Goal: Transaction & Acquisition: Book appointment/travel/reservation

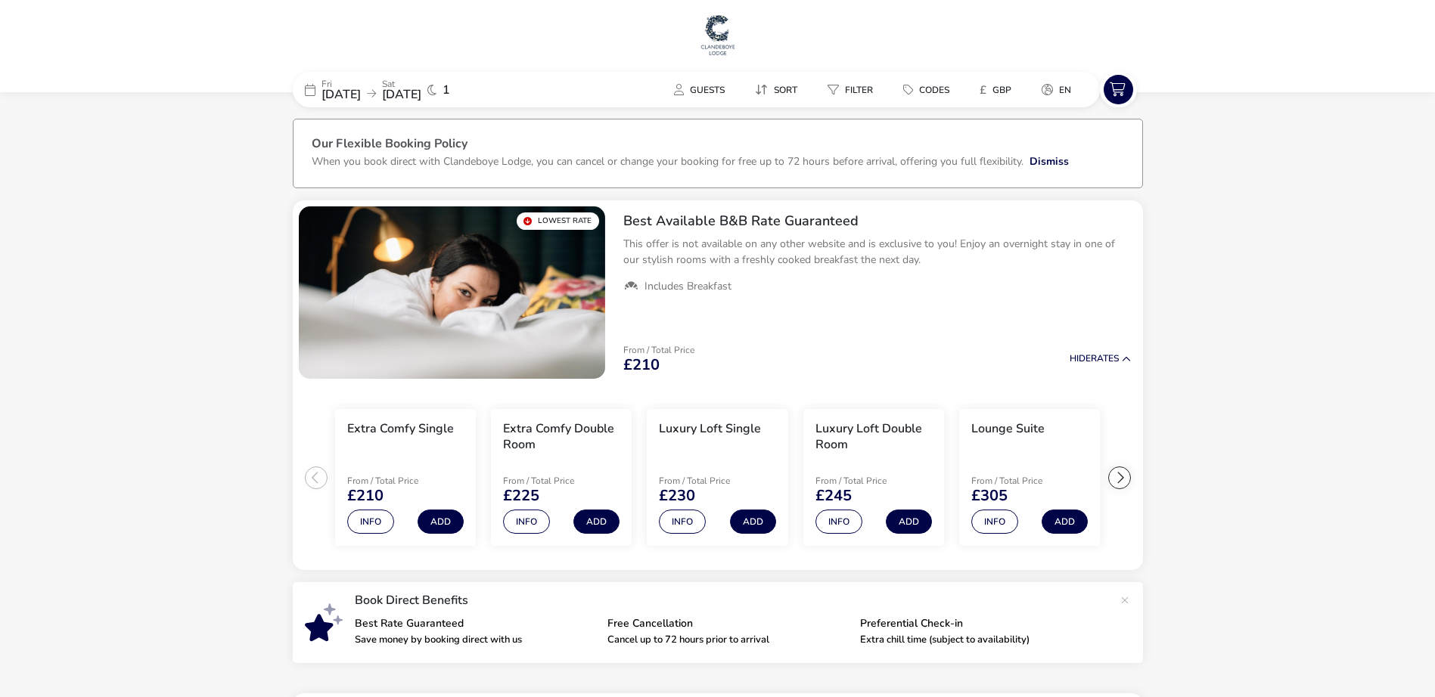
scroll to position [353, 0]
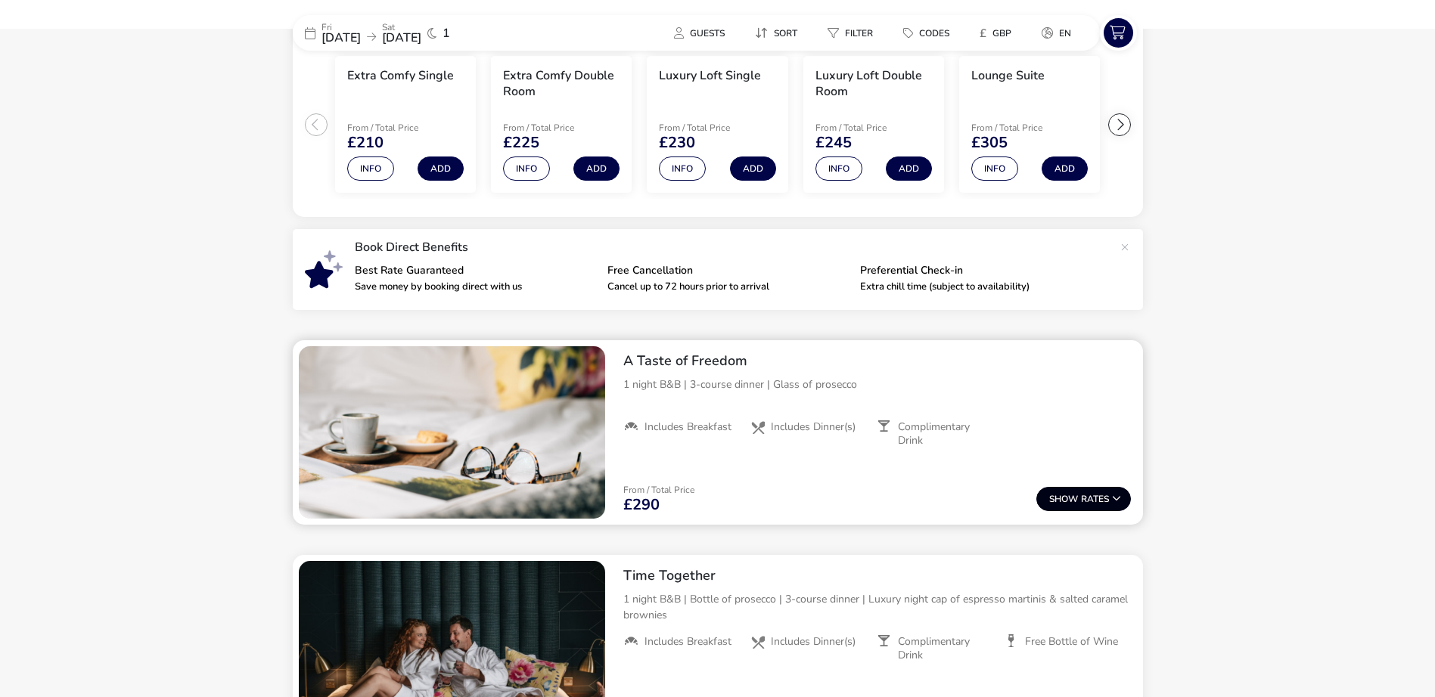
click at [1108, 493] on button "Show Rates" at bounding box center [1083, 499] width 95 height 24
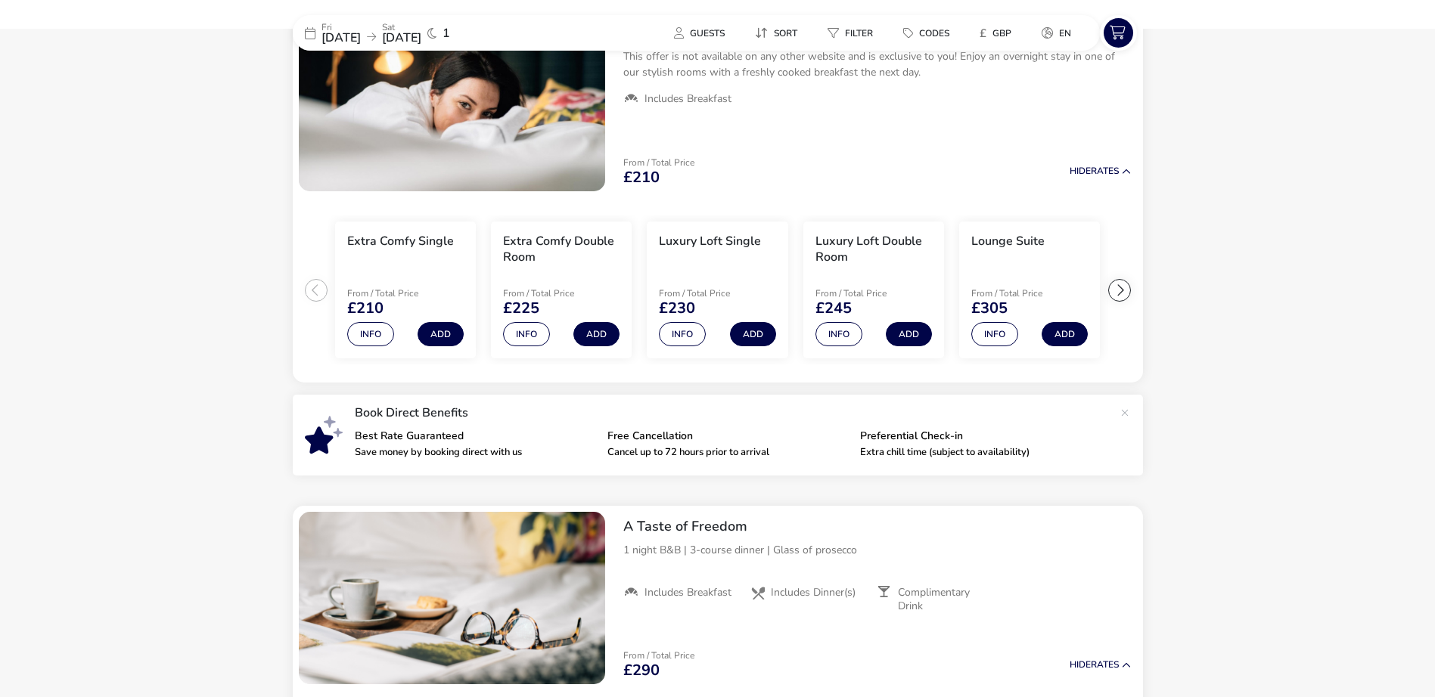
scroll to position [0, 0]
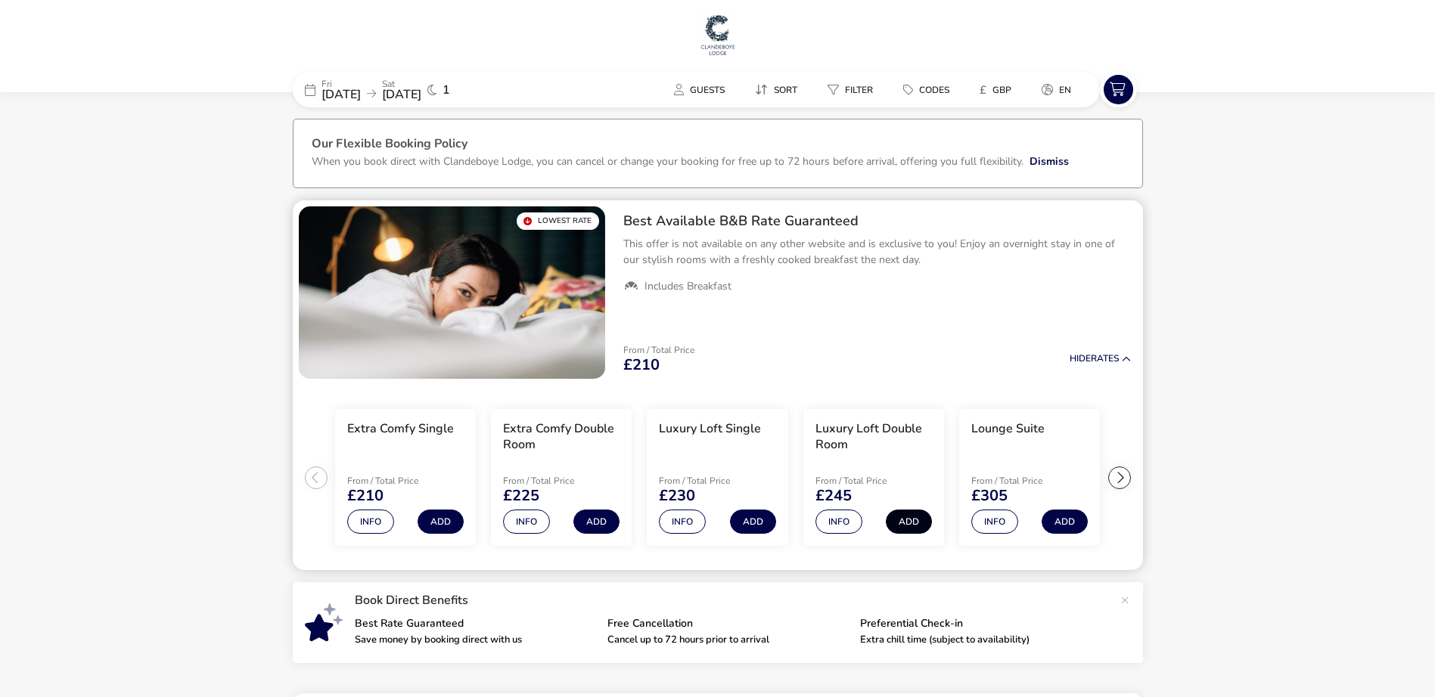
click at [912, 529] on button "Add" at bounding box center [909, 522] width 46 height 24
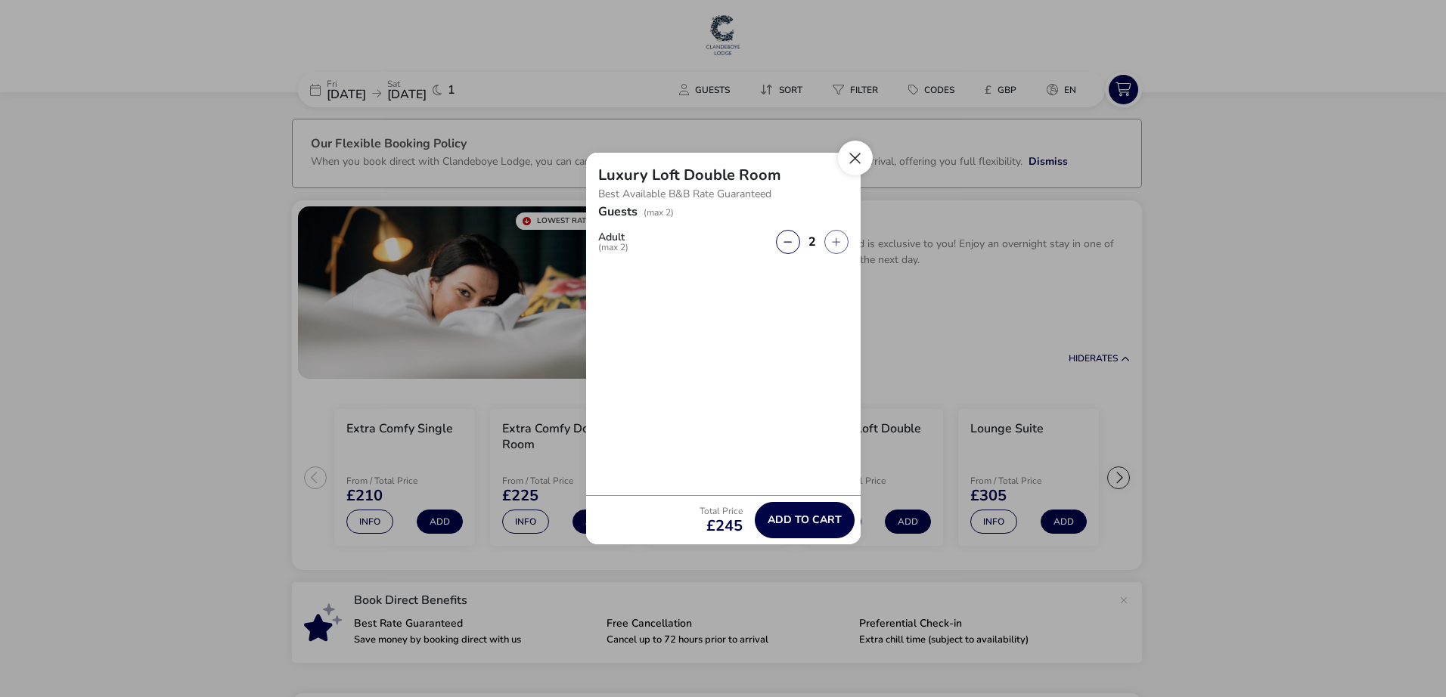
click at [854, 154] on button "Close" at bounding box center [855, 158] width 35 height 35
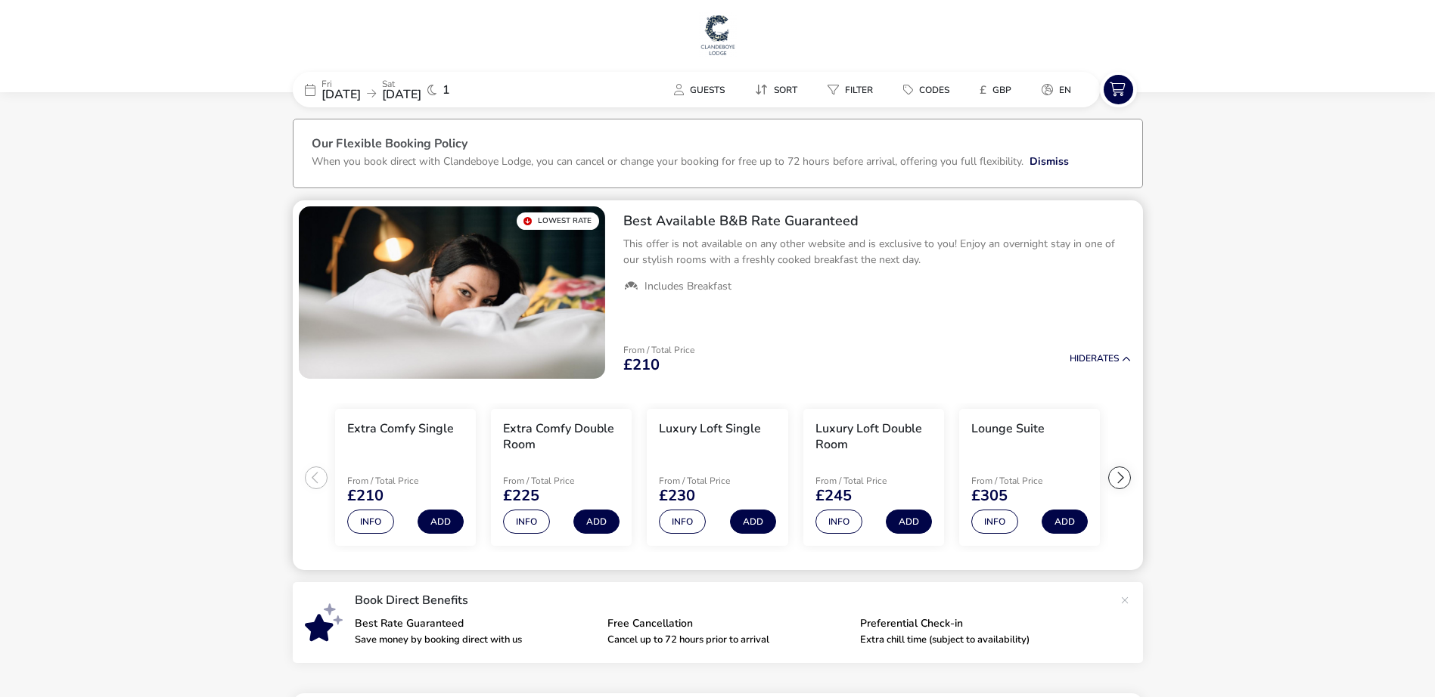
click at [861, 434] on h3 "Luxury Loft Double Room" at bounding box center [873, 437] width 116 height 32
click at [935, 89] on span "Codes" at bounding box center [934, 90] width 30 height 12
click at [519, 521] on button "Info" at bounding box center [526, 522] width 47 height 24
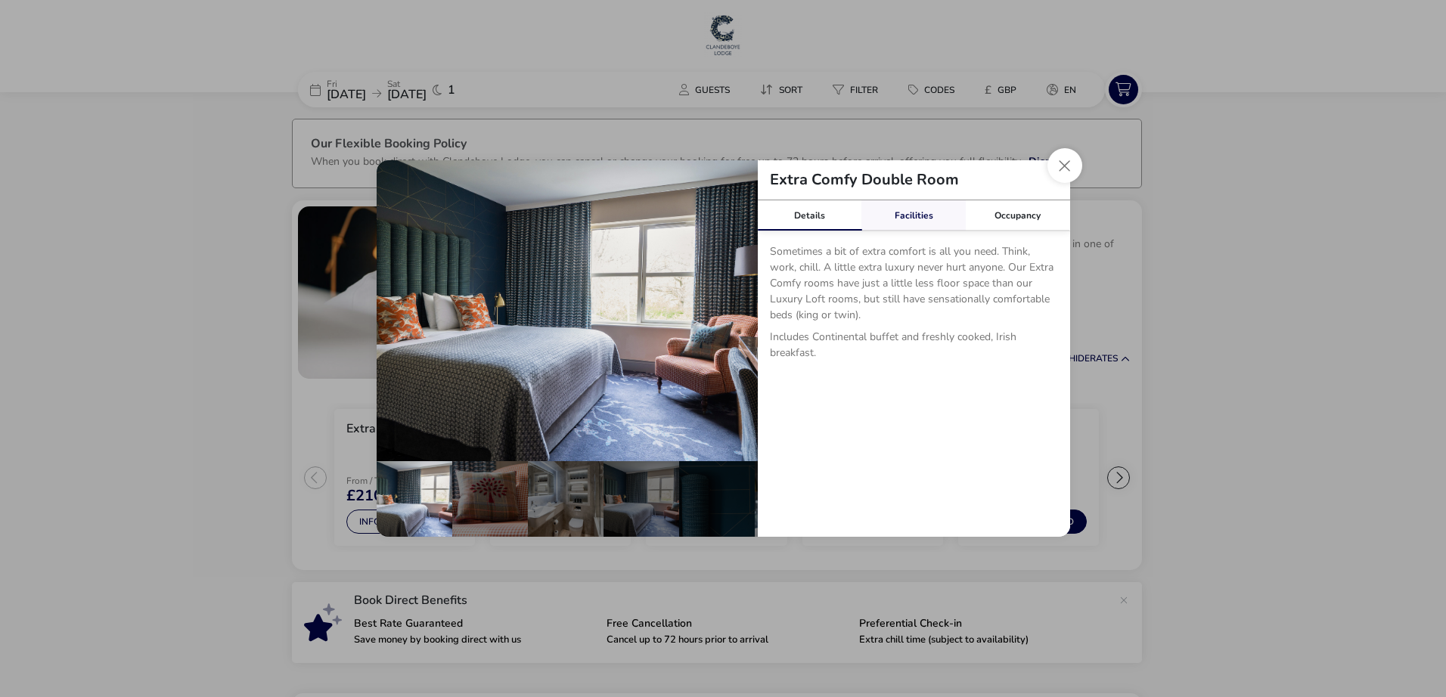
click at [897, 228] on link "Facilities" at bounding box center [913, 215] width 104 height 30
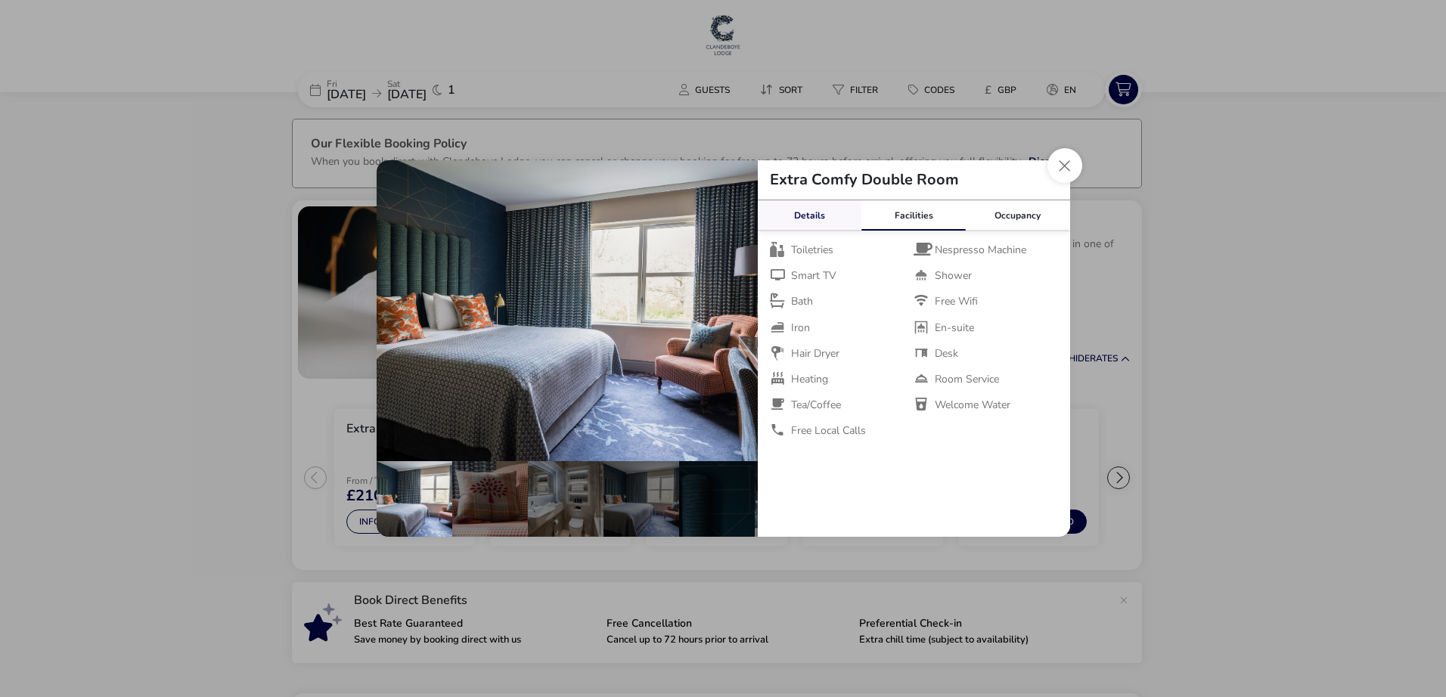
click at [834, 222] on link "Details" at bounding box center [810, 215] width 104 height 30
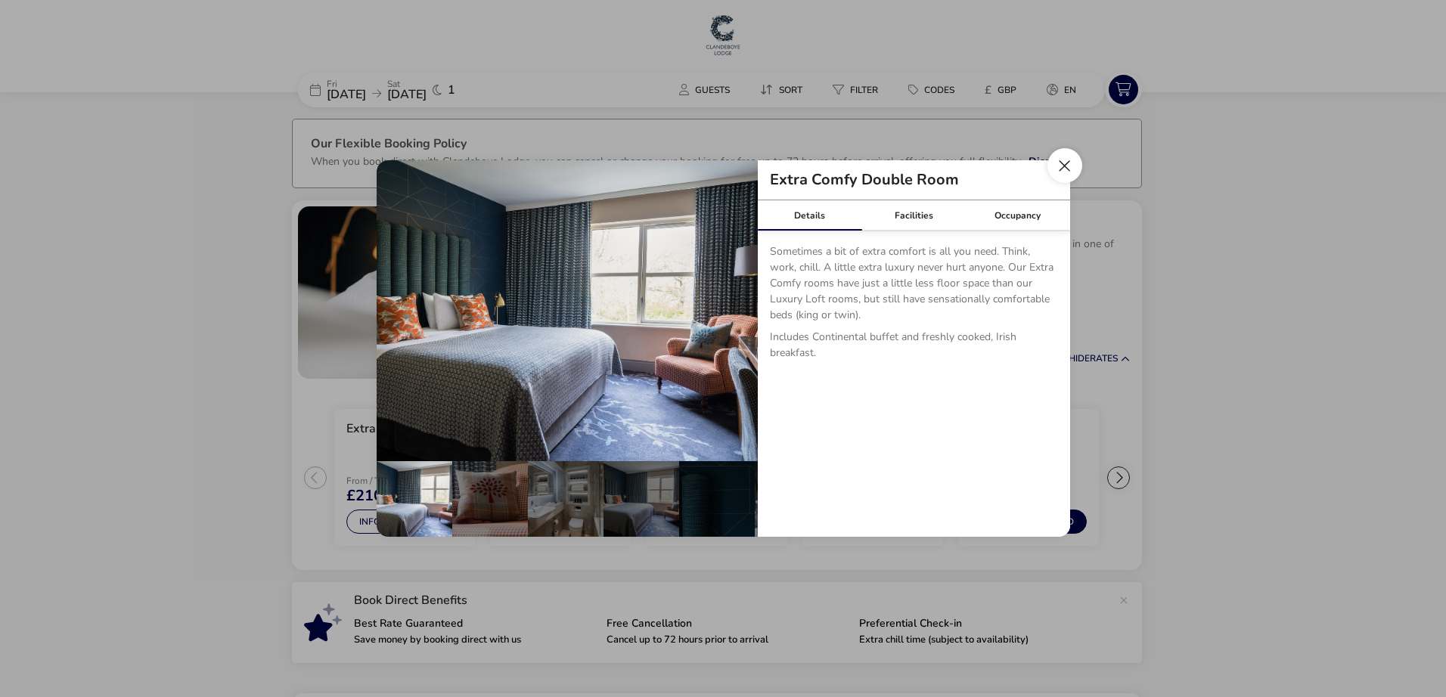
click at [1068, 172] on button "Close dialog" at bounding box center [1064, 165] width 35 height 35
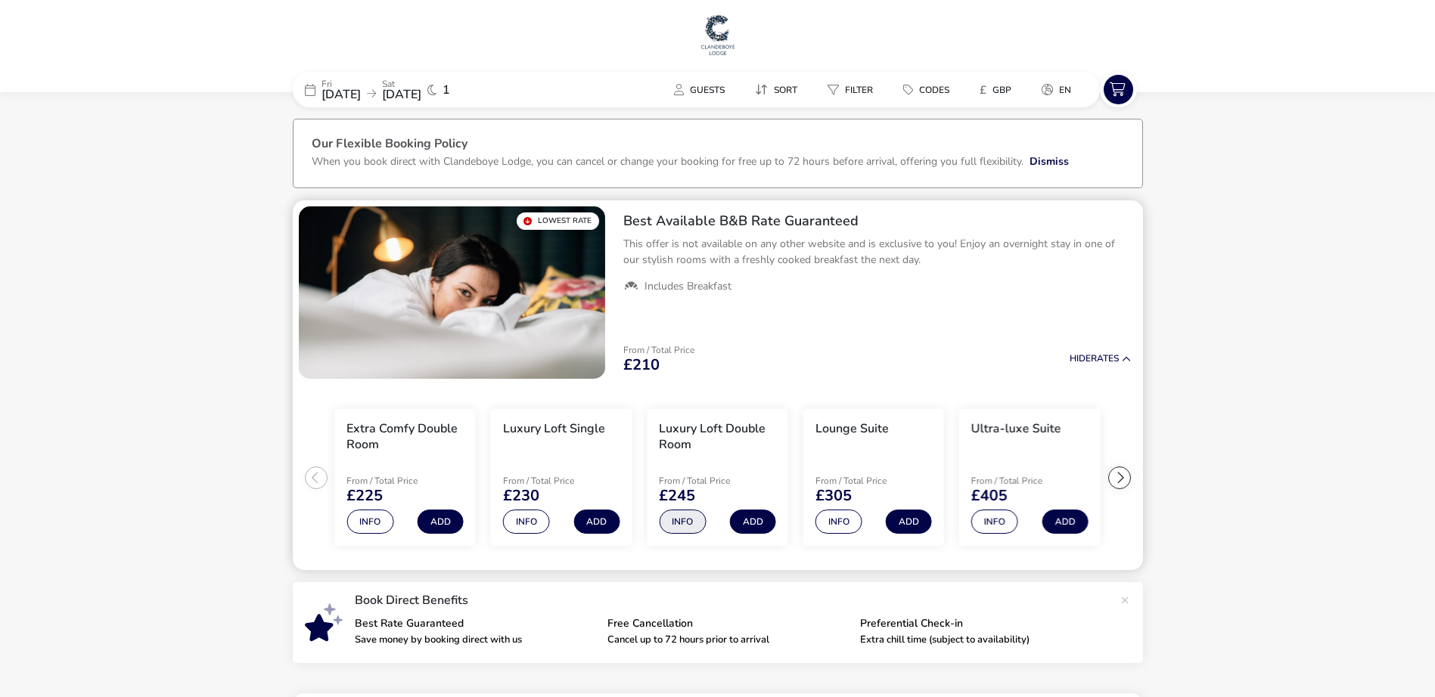
click at [677, 516] on button "Info" at bounding box center [682, 522] width 47 height 24
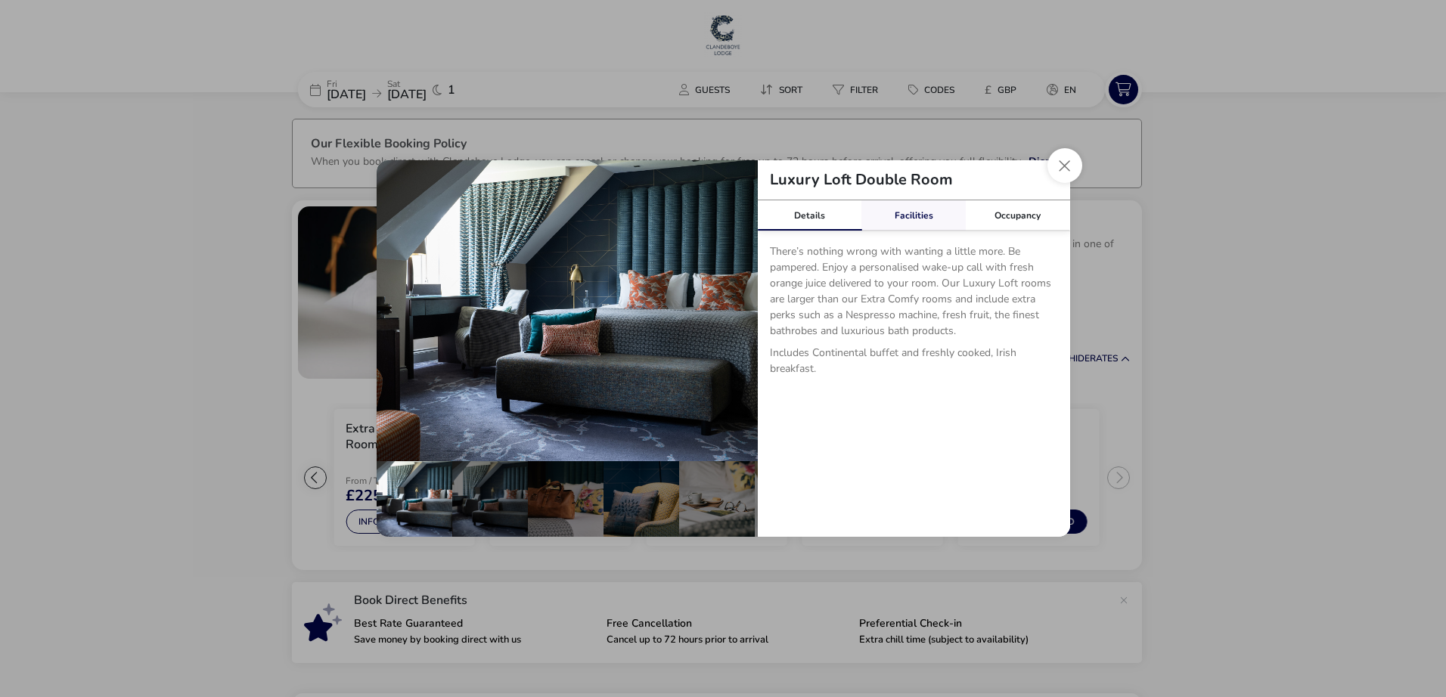
click at [927, 223] on link "Facilities" at bounding box center [913, 215] width 104 height 30
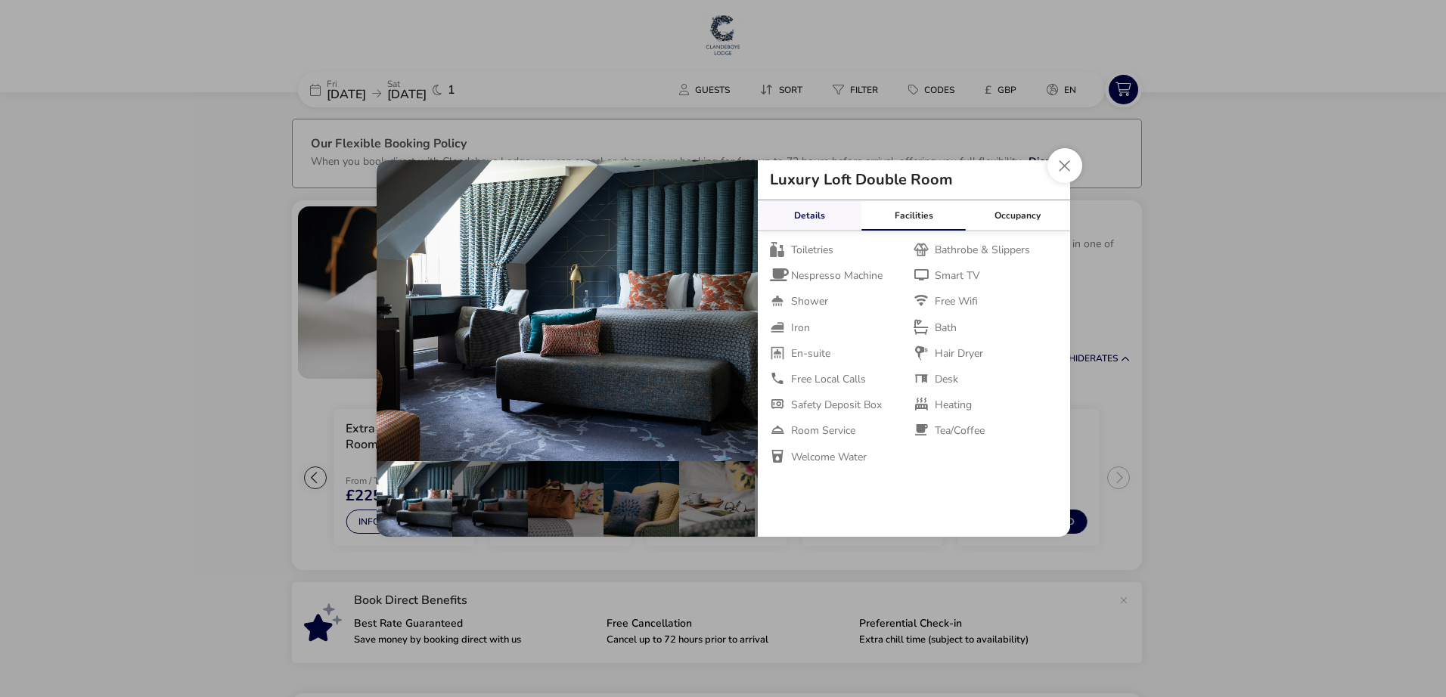
click at [835, 224] on link "Details" at bounding box center [810, 215] width 104 height 30
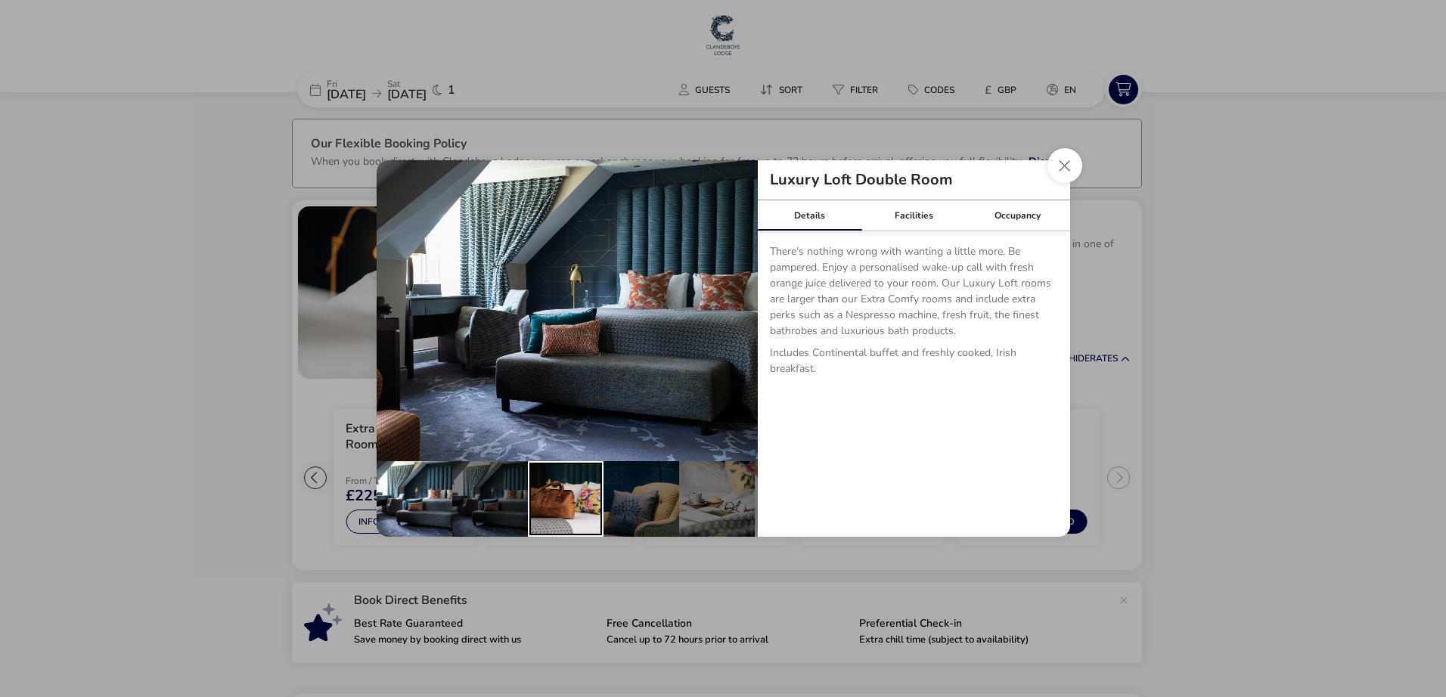
click at [570, 504] on div "details" at bounding box center [566, 499] width 76 height 76
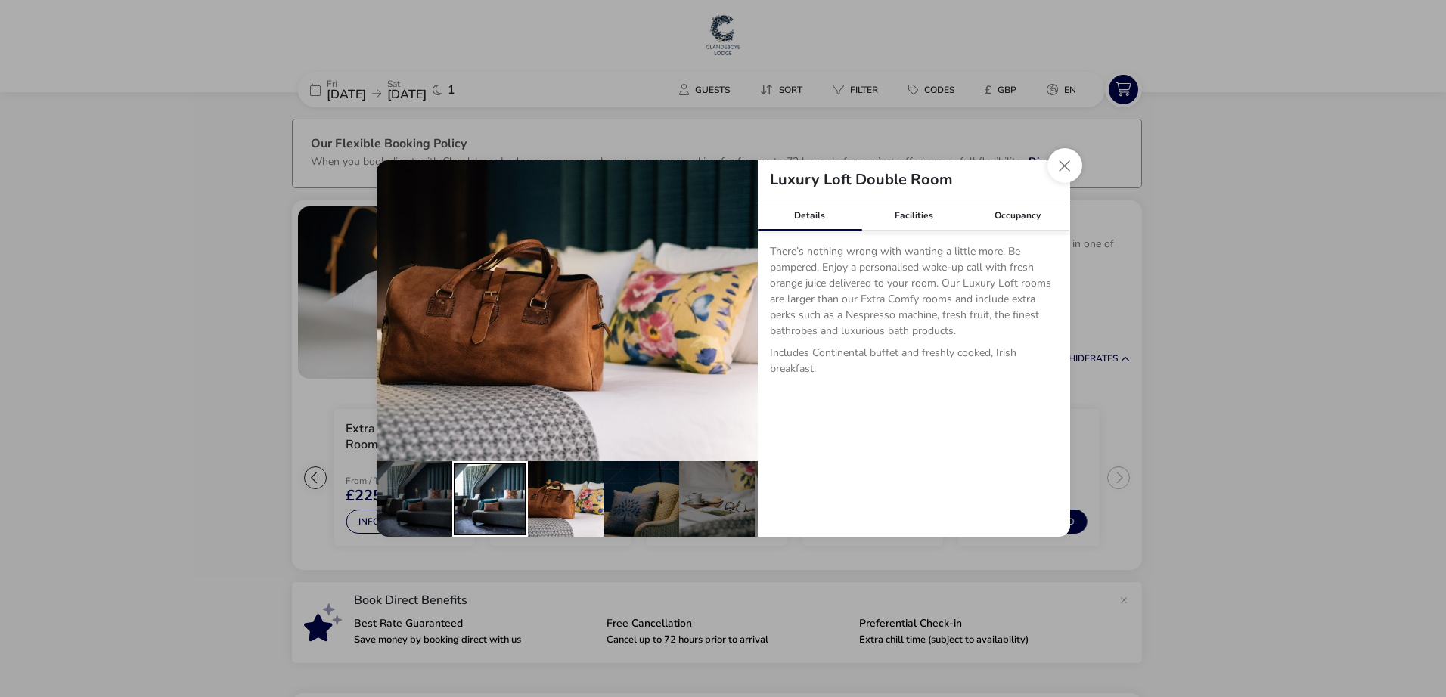
click at [515, 511] on div "details" at bounding box center [490, 499] width 76 height 76
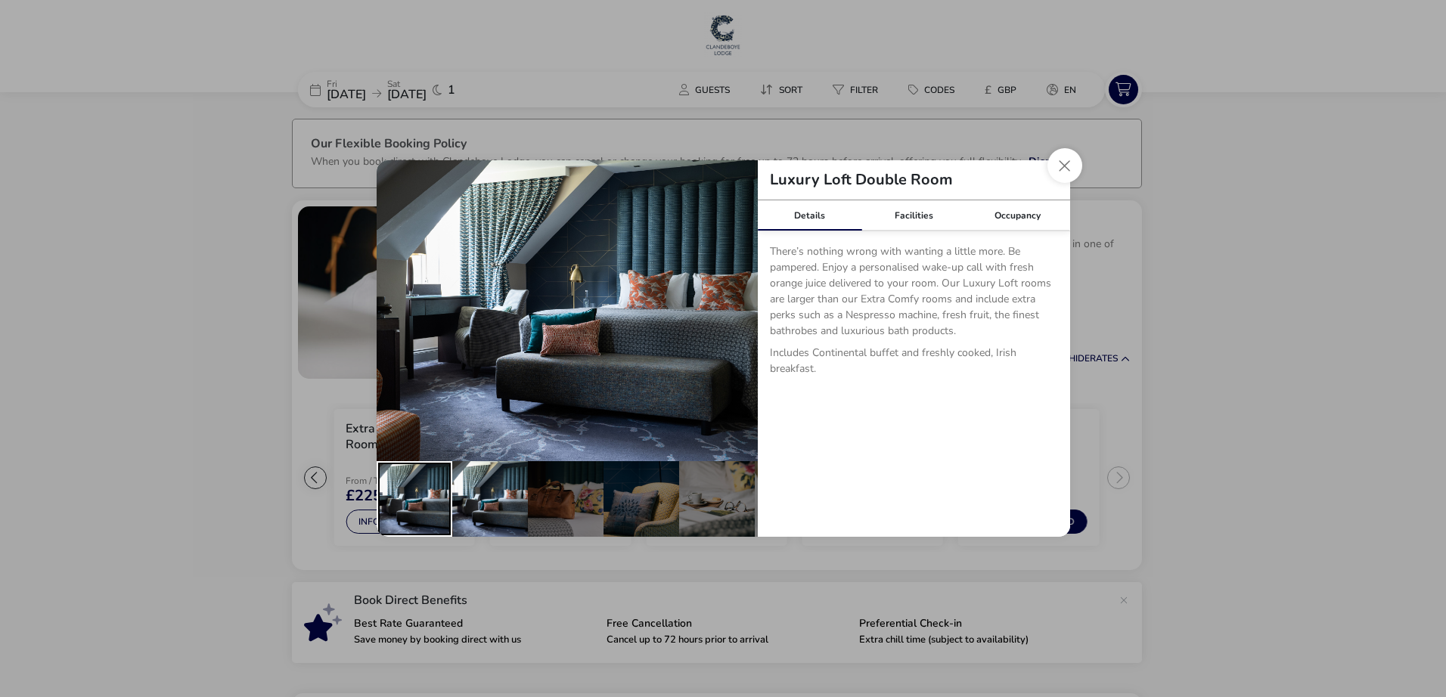
click at [411, 502] on div "details" at bounding box center [415, 499] width 76 height 76
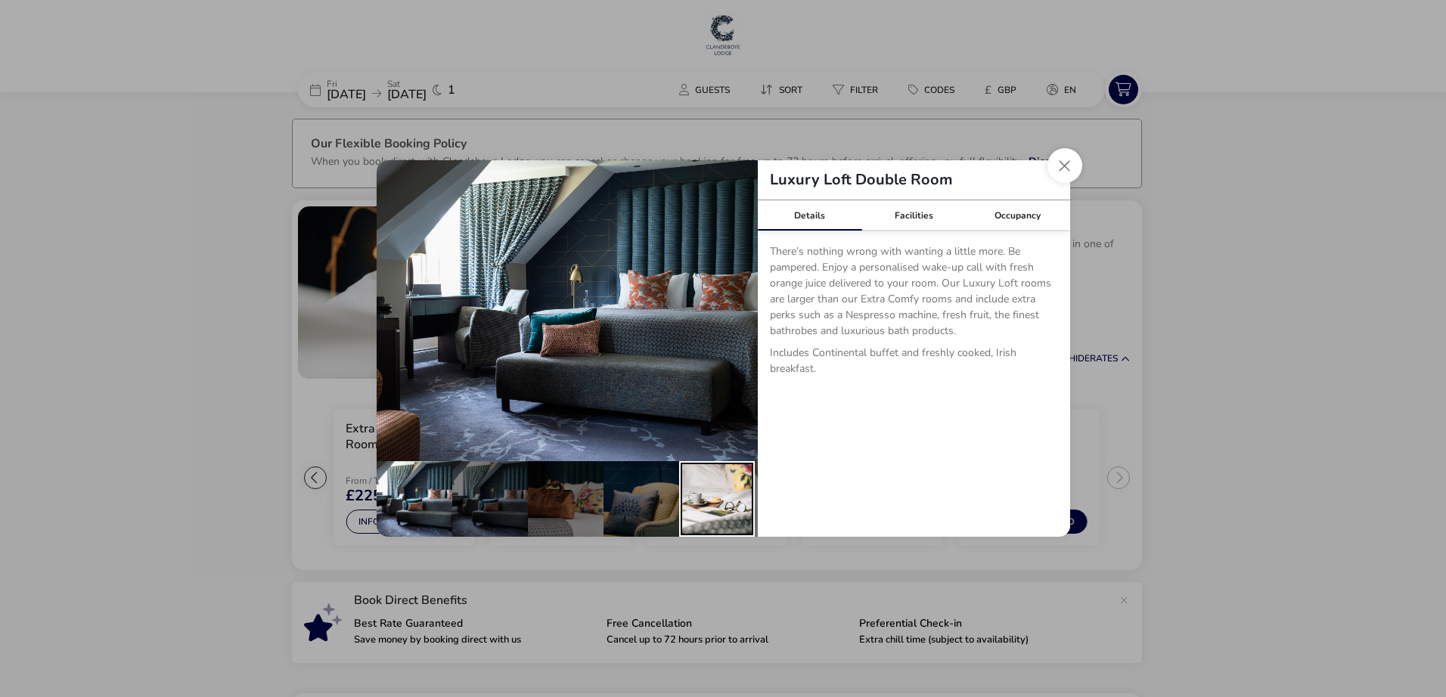
click at [703, 483] on div "details" at bounding box center [717, 499] width 76 height 76
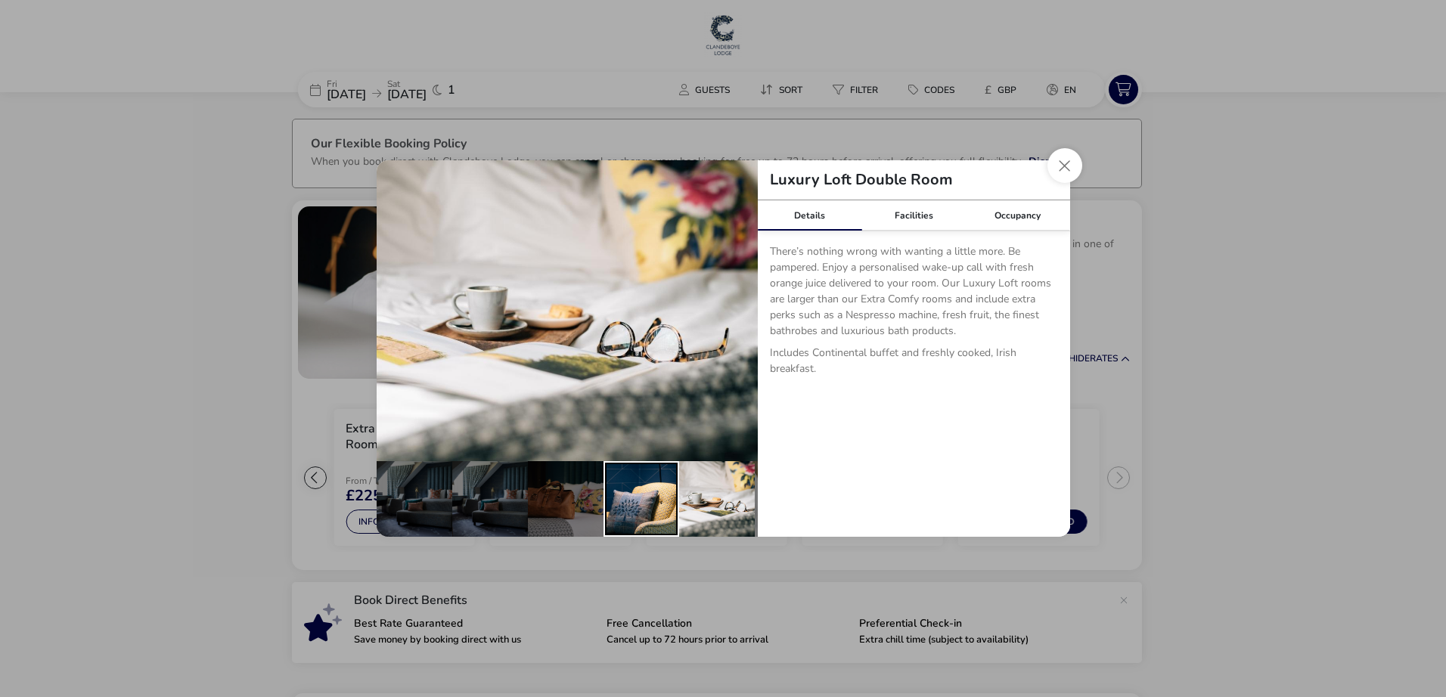
click at [638, 495] on div "details" at bounding box center [642, 499] width 76 height 76
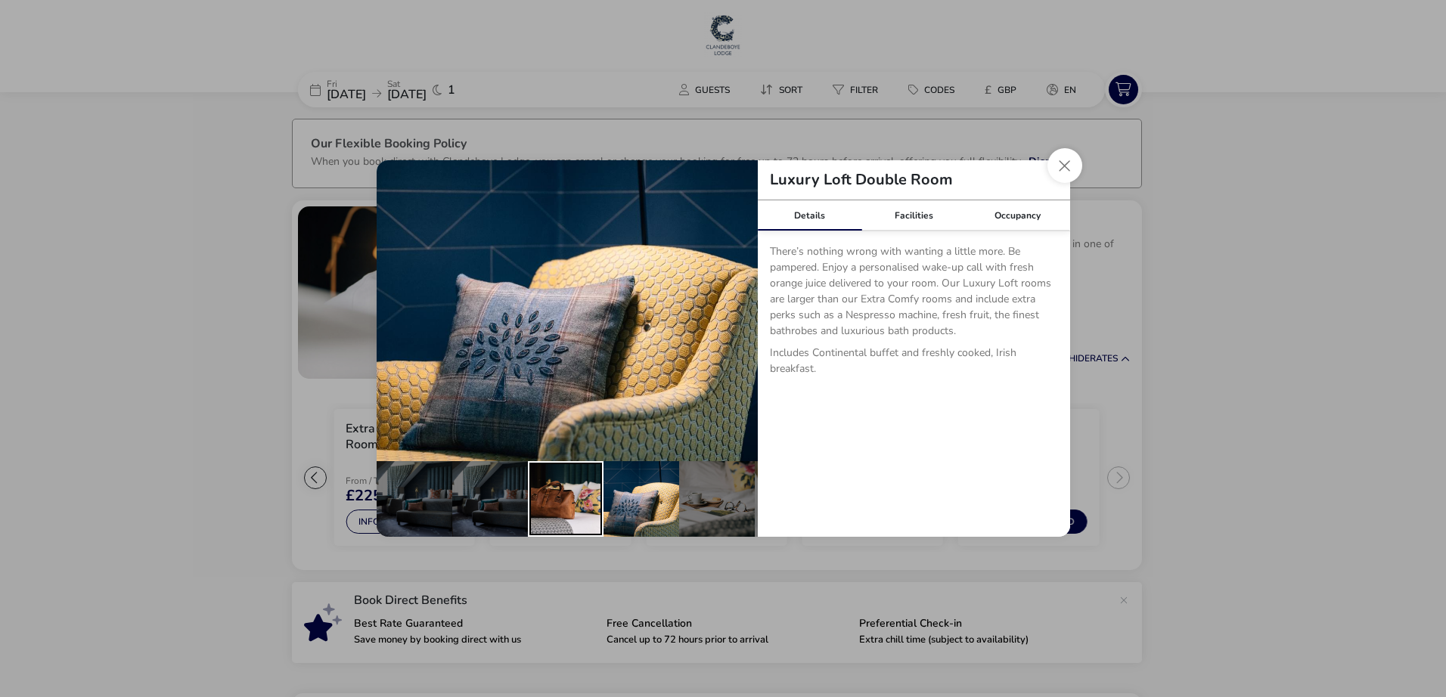
click at [573, 497] on div "details" at bounding box center [566, 499] width 76 height 76
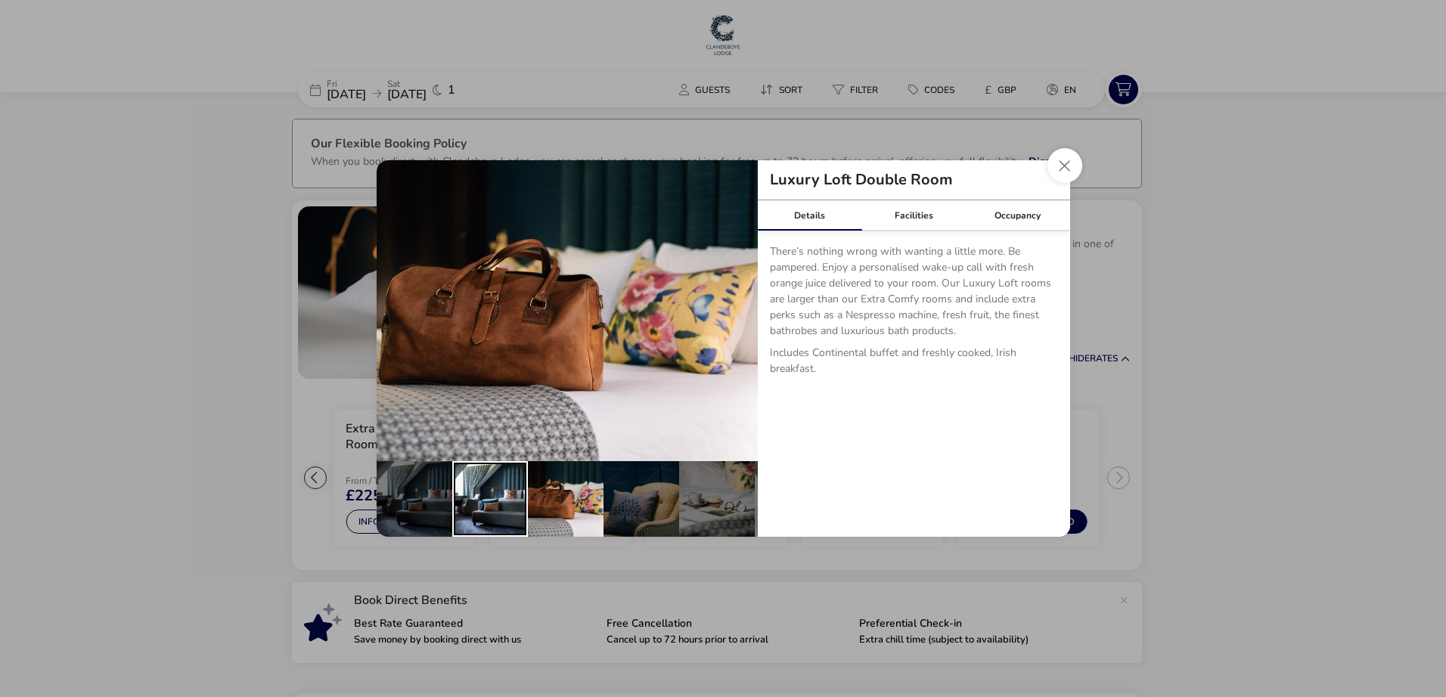
click at [506, 498] on div "details" at bounding box center [490, 499] width 76 height 76
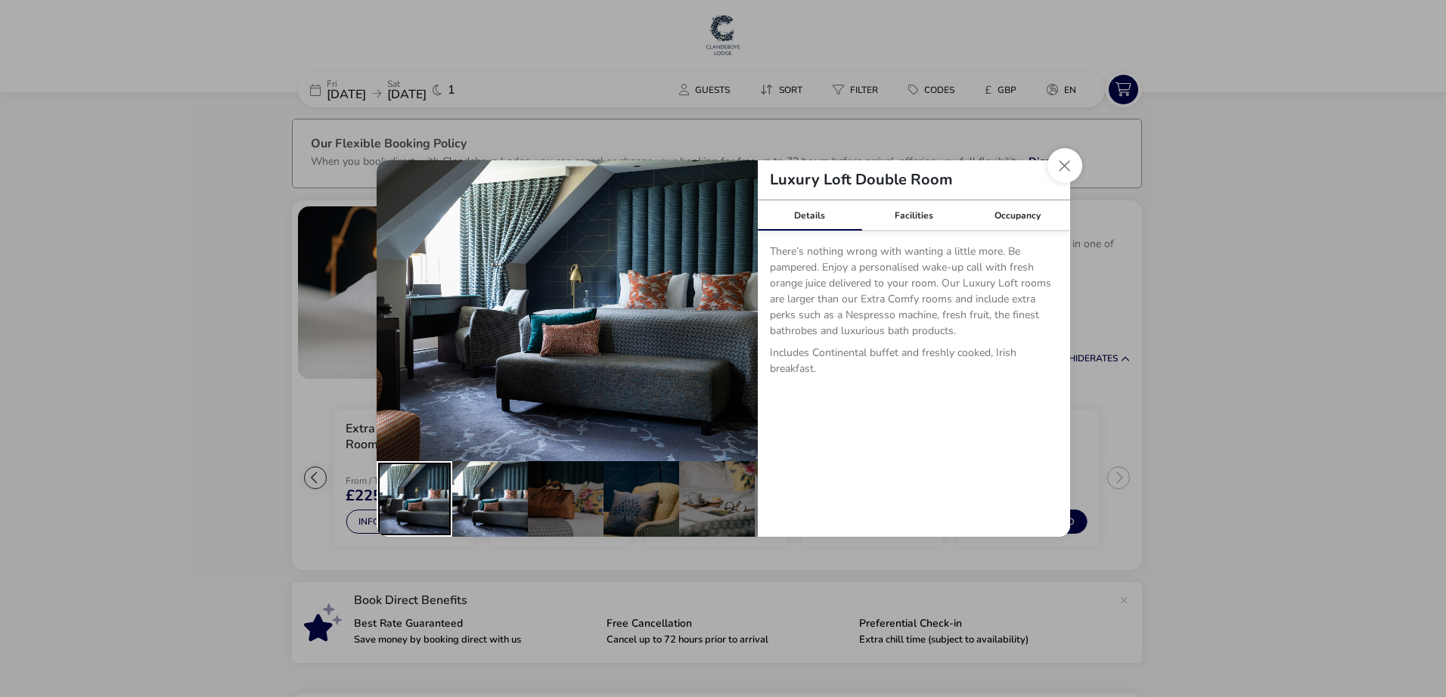
click at [404, 501] on div "details" at bounding box center [415, 499] width 76 height 76
click at [413, 510] on div "details" at bounding box center [415, 499] width 76 height 76
click at [1056, 166] on button "Close dialog" at bounding box center [1064, 165] width 35 height 35
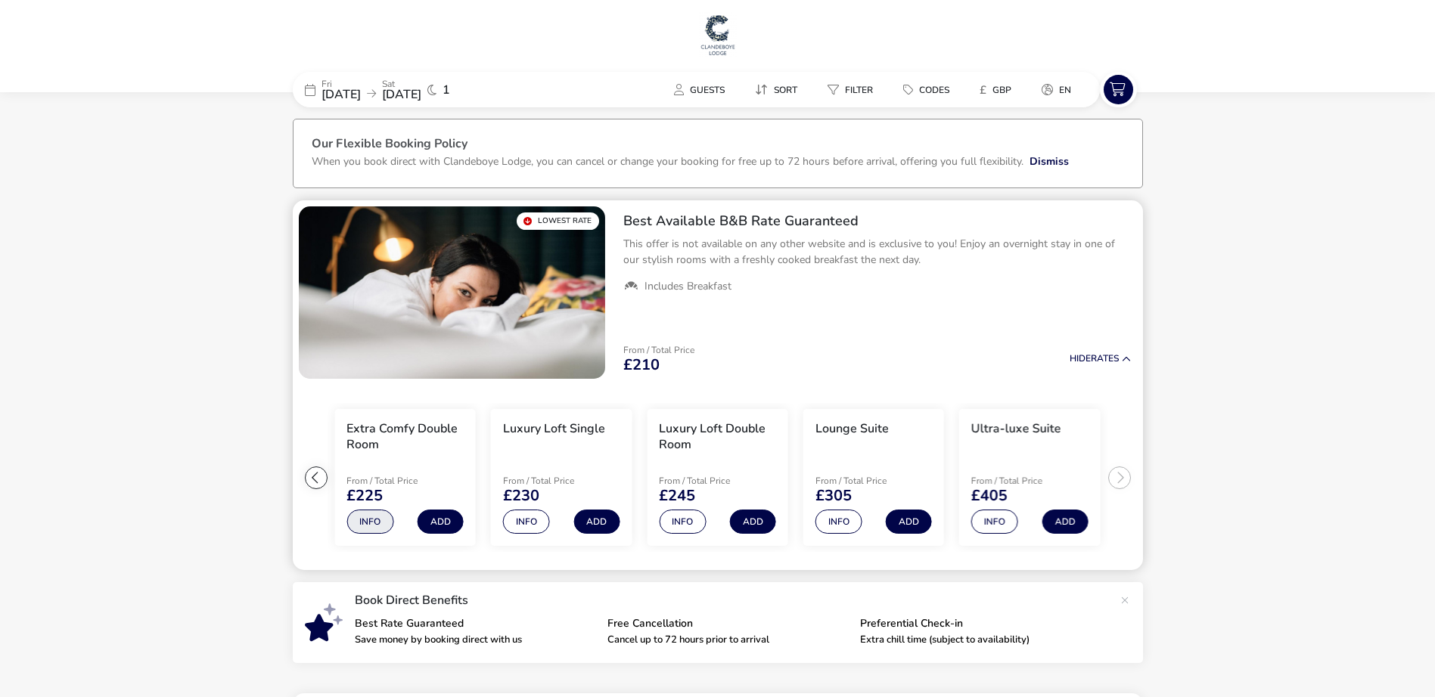
click at [359, 522] on button "Info" at bounding box center [369, 522] width 47 height 24
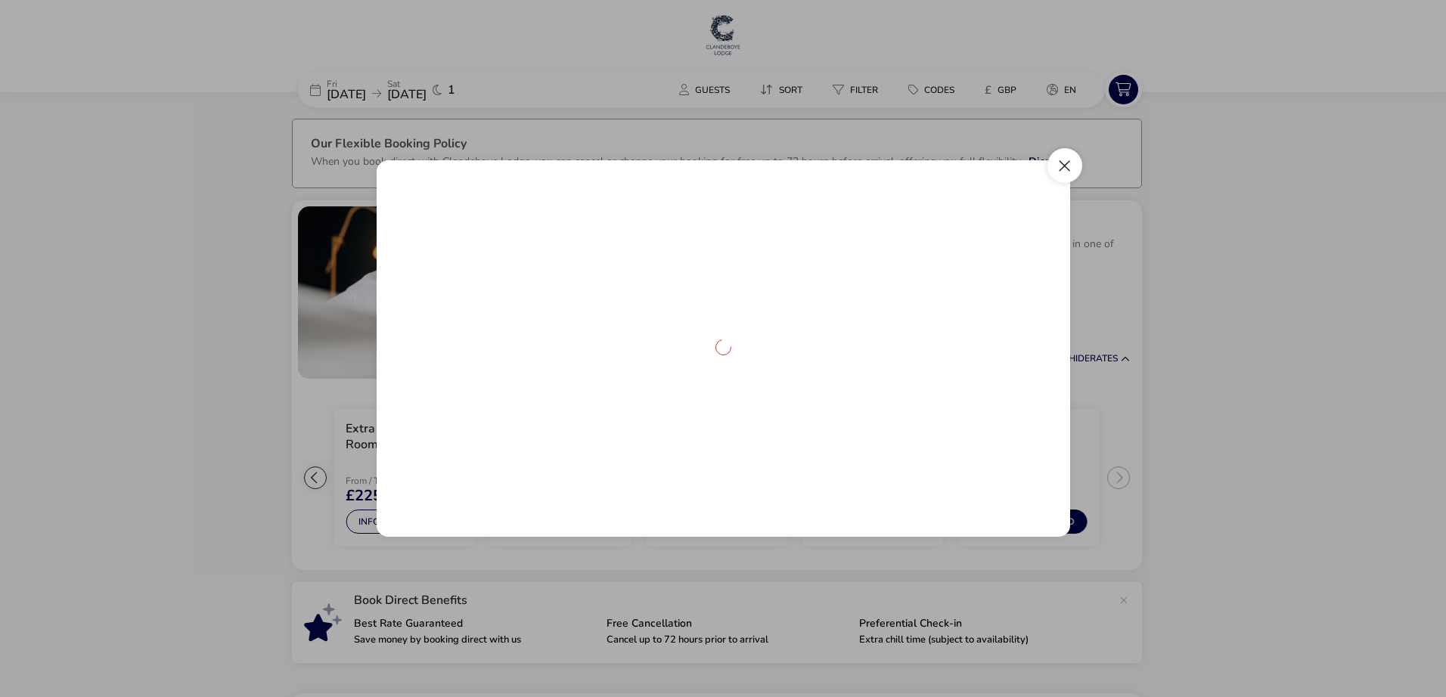
click at [1063, 179] on button "Close dialog" at bounding box center [1064, 165] width 35 height 35
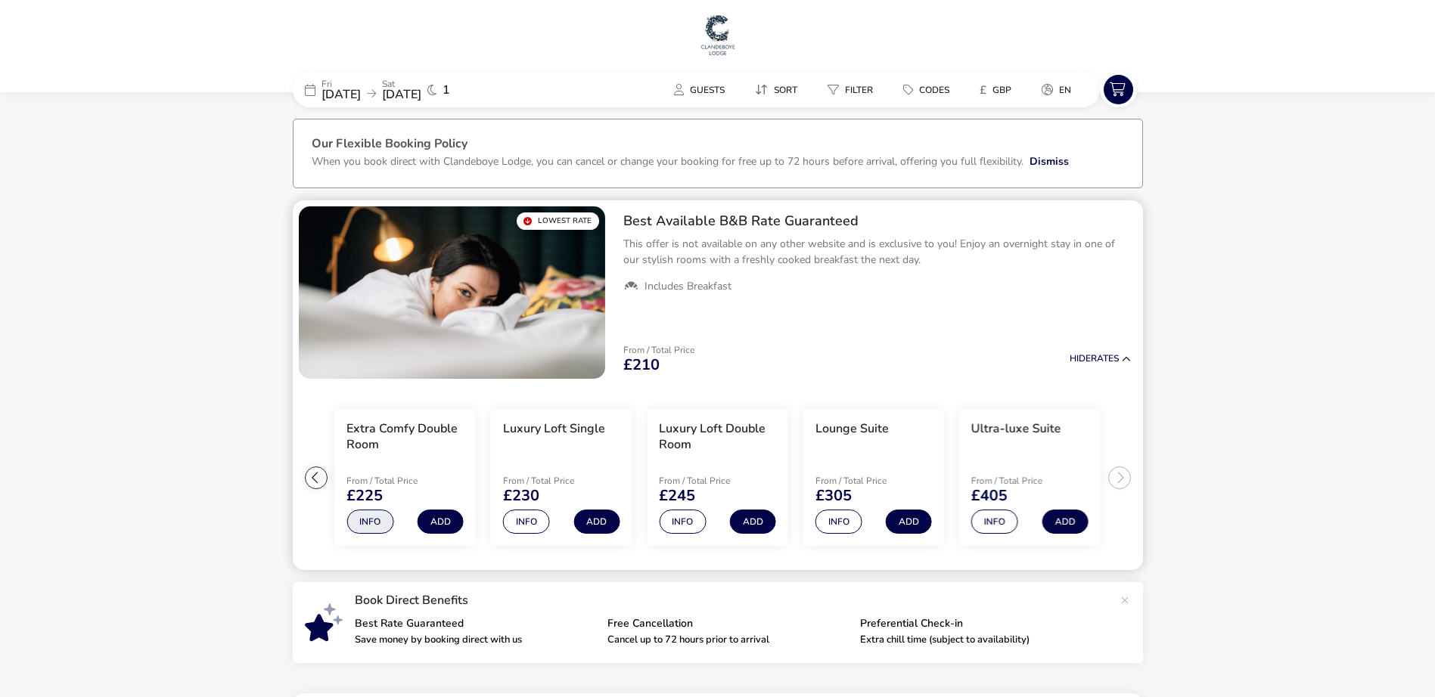
click at [374, 524] on button "Info" at bounding box center [369, 522] width 47 height 24
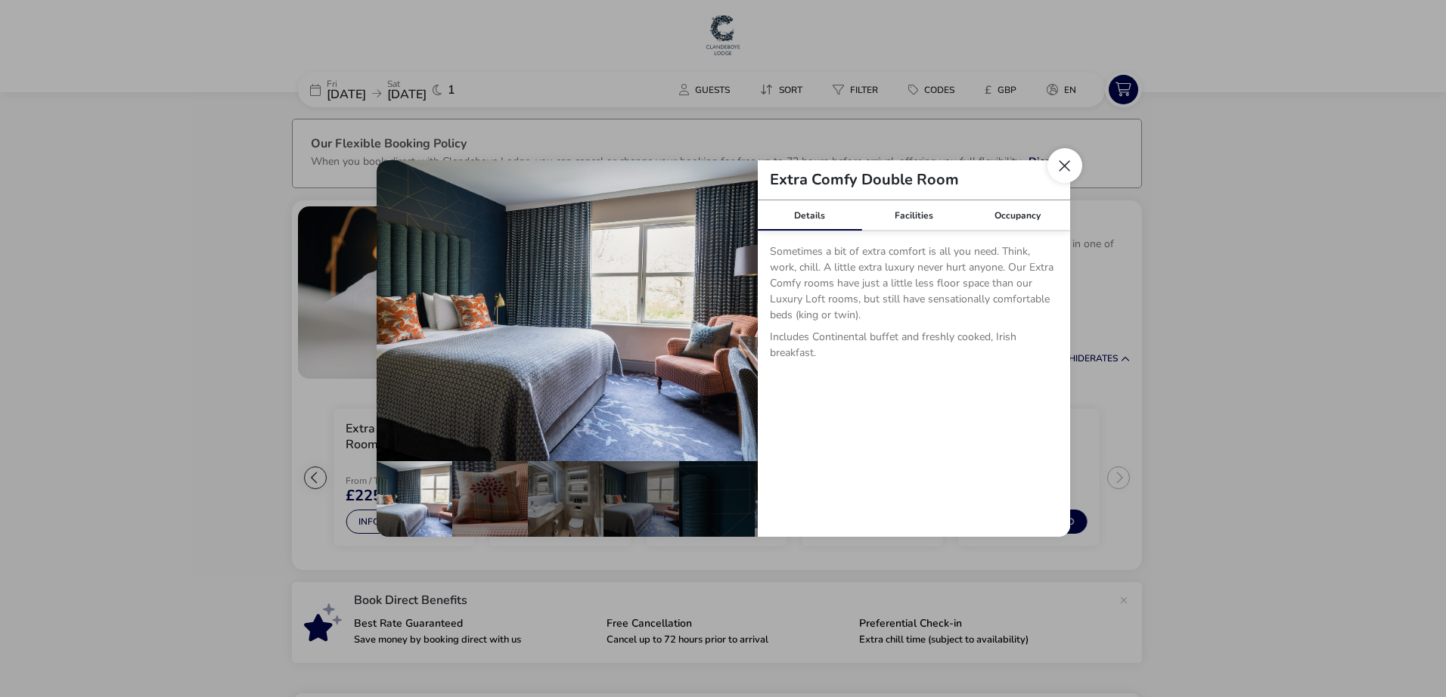
click at [1067, 178] on button "Close dialog" at bounding box center [1064, 165] width 35 height 35
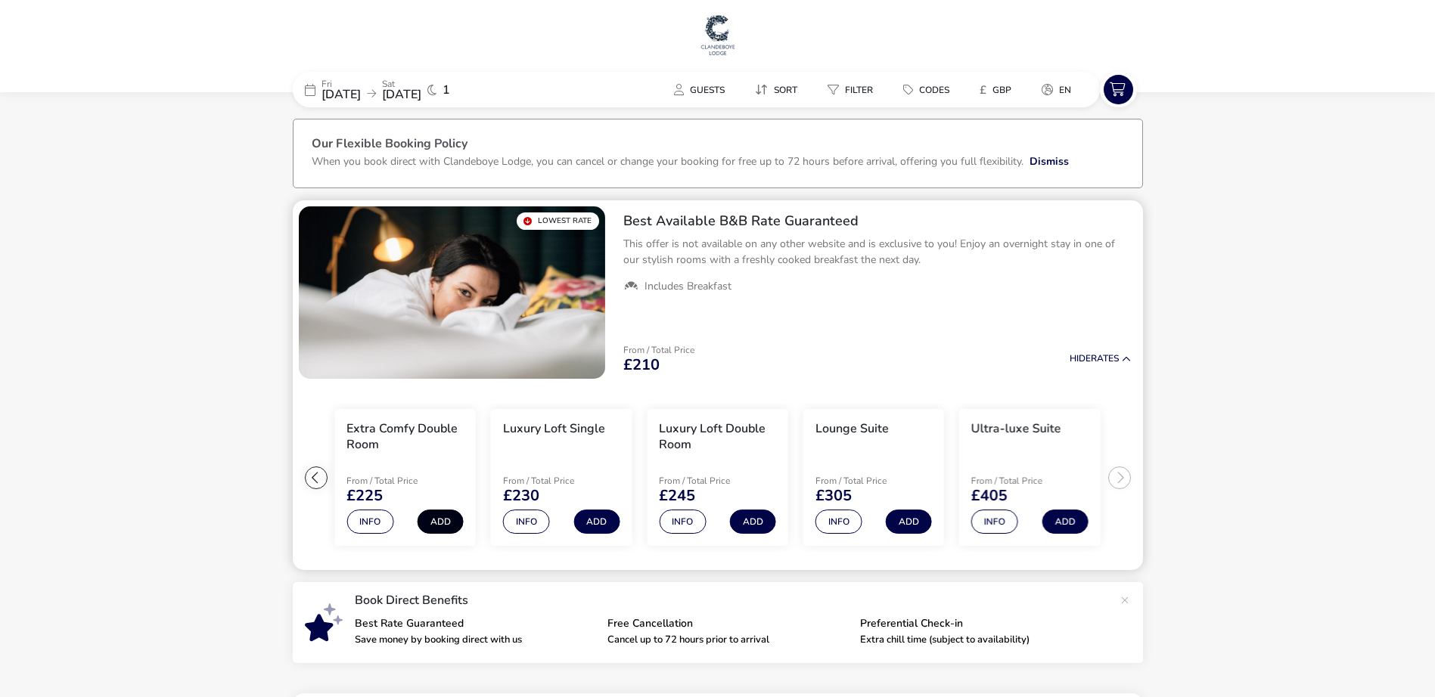
click at [453, 523] on button "Add" at bounding box center [440, 522] width 46 height 24
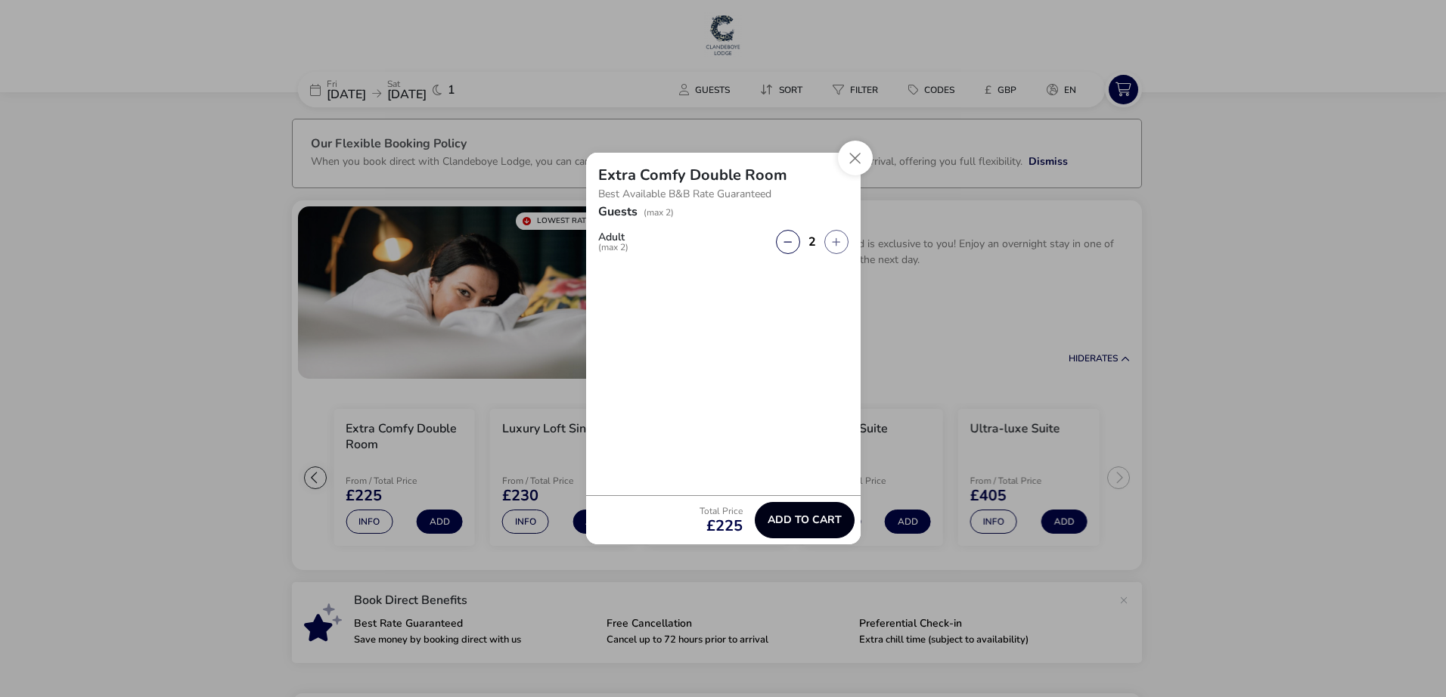
click at [799, 524] on span "Add to cart" at bounding box center [805, 519] width 74 height 11
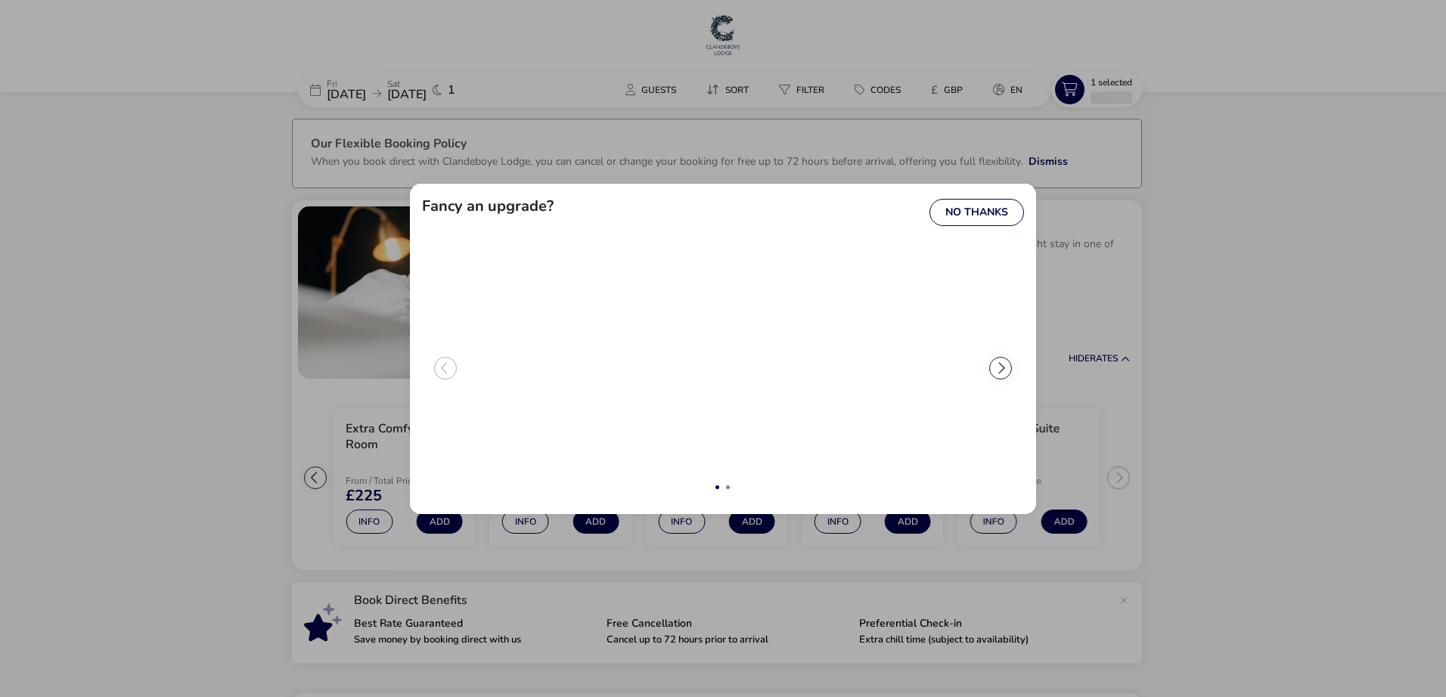
click at [993, 374] on div "extra-settings" at bounding box center [1000, 368] width 23 height 23
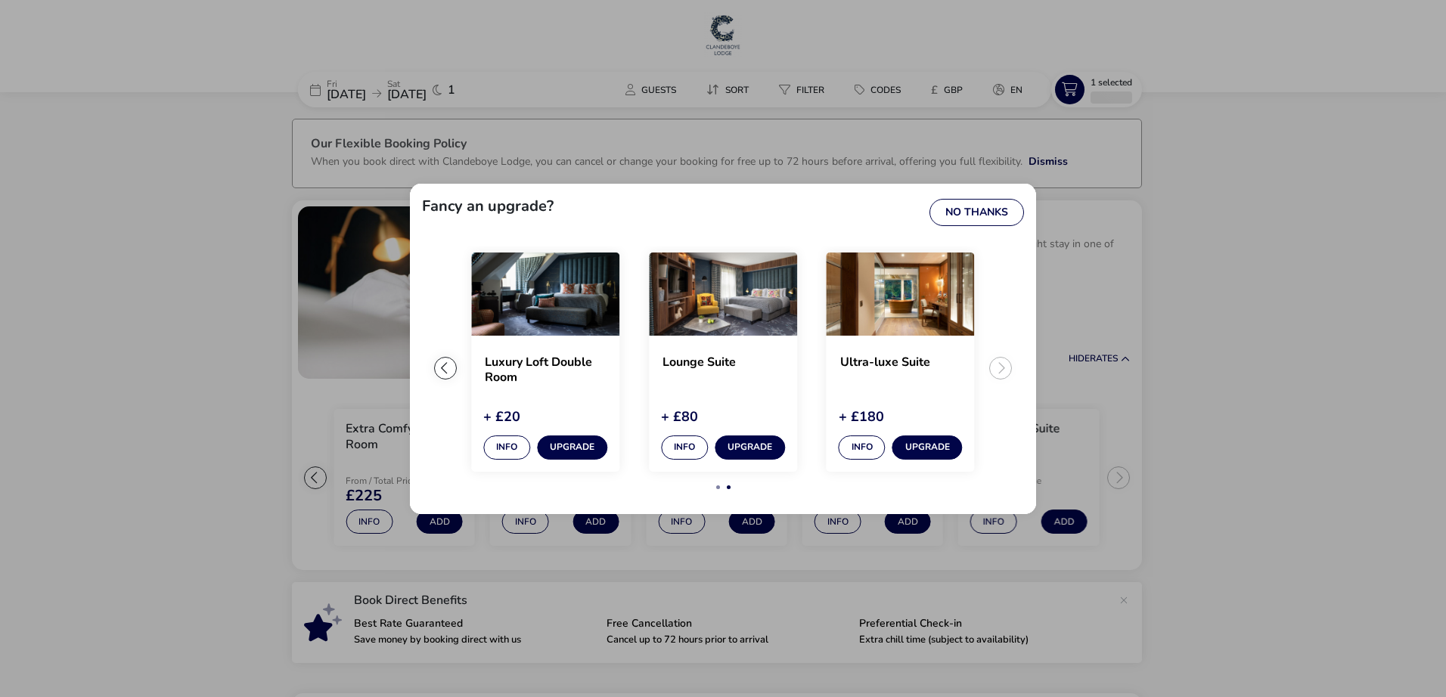
click at [993, 374] on ul "Extra Comfy Double Room Info Currently selected Luxury Loft Double Room + £20 I…" at bounding box center [723, 375] width 602 height 256
click at [447, 380] on ul "Extra Comfy Double Room Info Currently selected Luxury Loft Double Room + £20 I…" at bounding box center [723, 375] width 602 height 256
click at [150, 470] on div "Fancy an upgrade? No Thanks Extra Comfy Double Room Info Currently selected Lux…" at bounding box center [723, 348] width 1446 height 697
click at [570, 448] on button "Upgrade" at bounding box center [572, 448] width 70 height 24
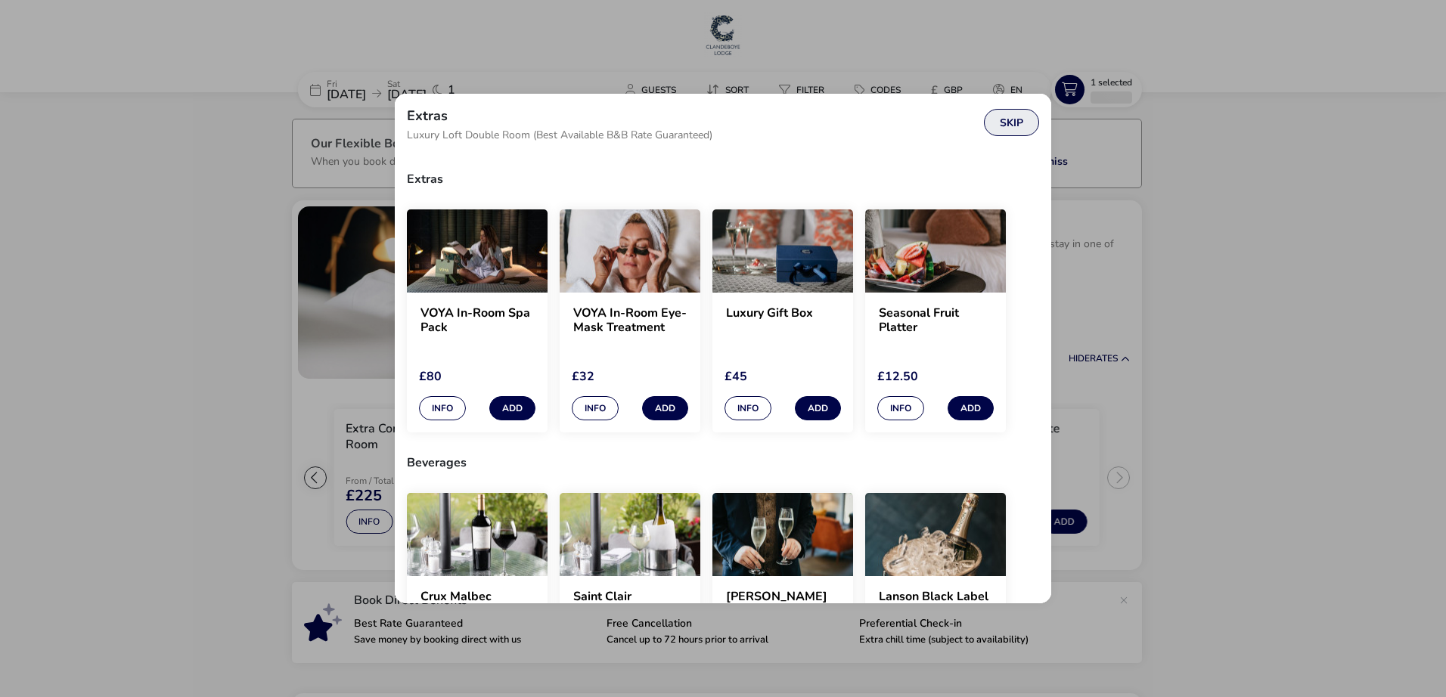
click at [1012, 121] on button "Skip" at bounding box center [1011, 122] width 55 height 27
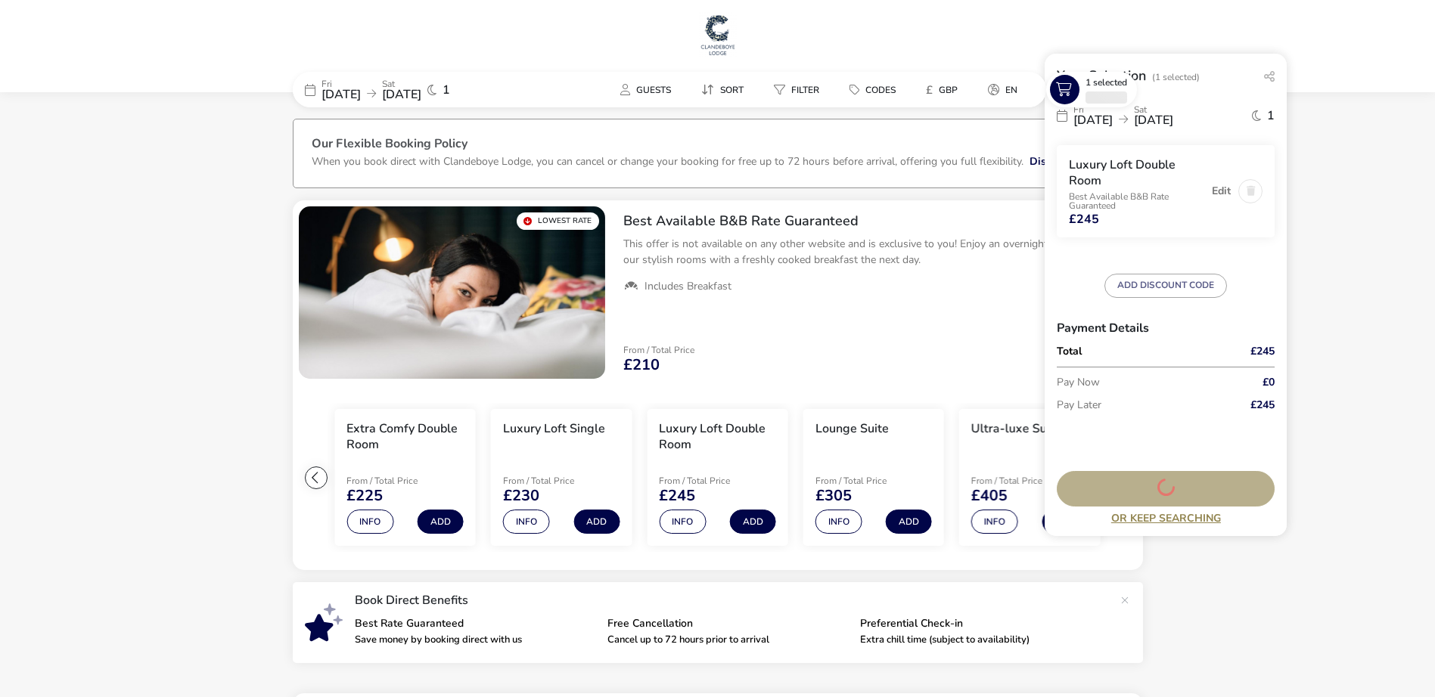
click at [1173, 115] on span "[DATE]" at bounding box center [1153, 120] width 39 height 17
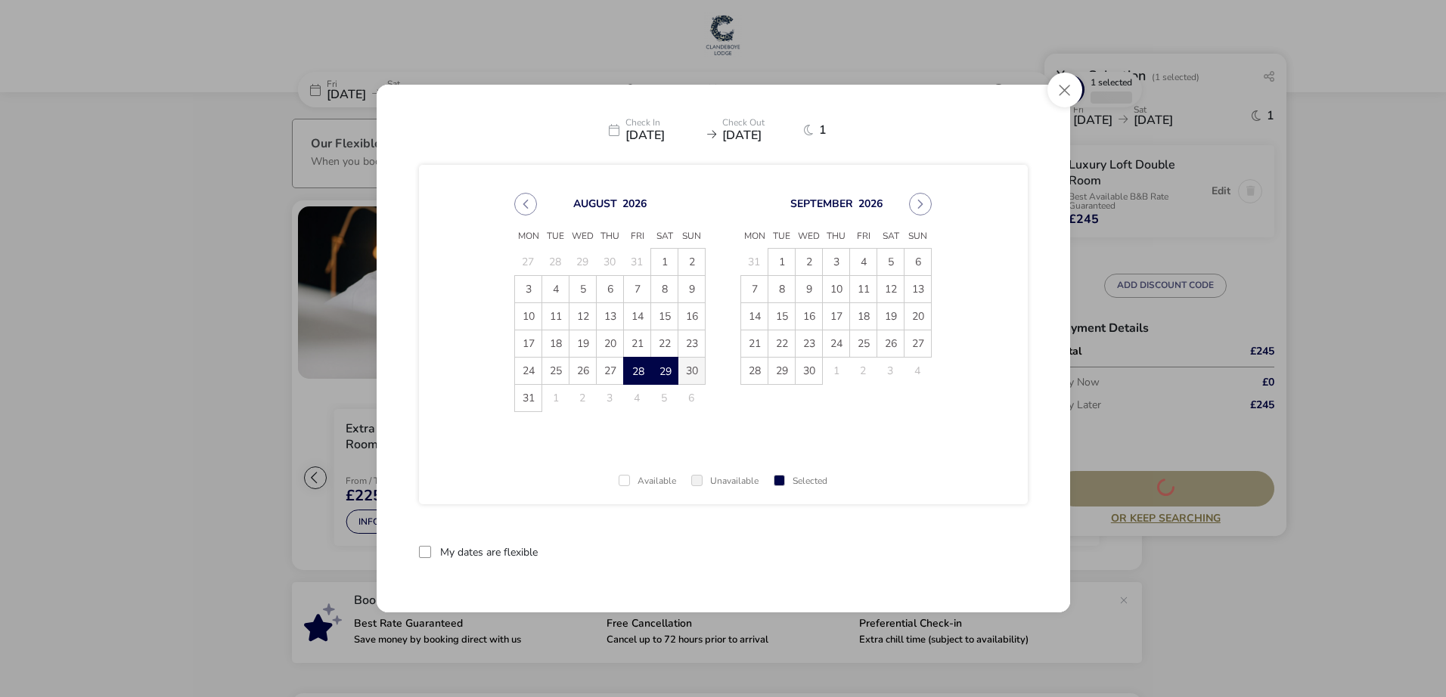
click at [690, 374] on span "30" at bounding box center [691, 371] width 26 height 26
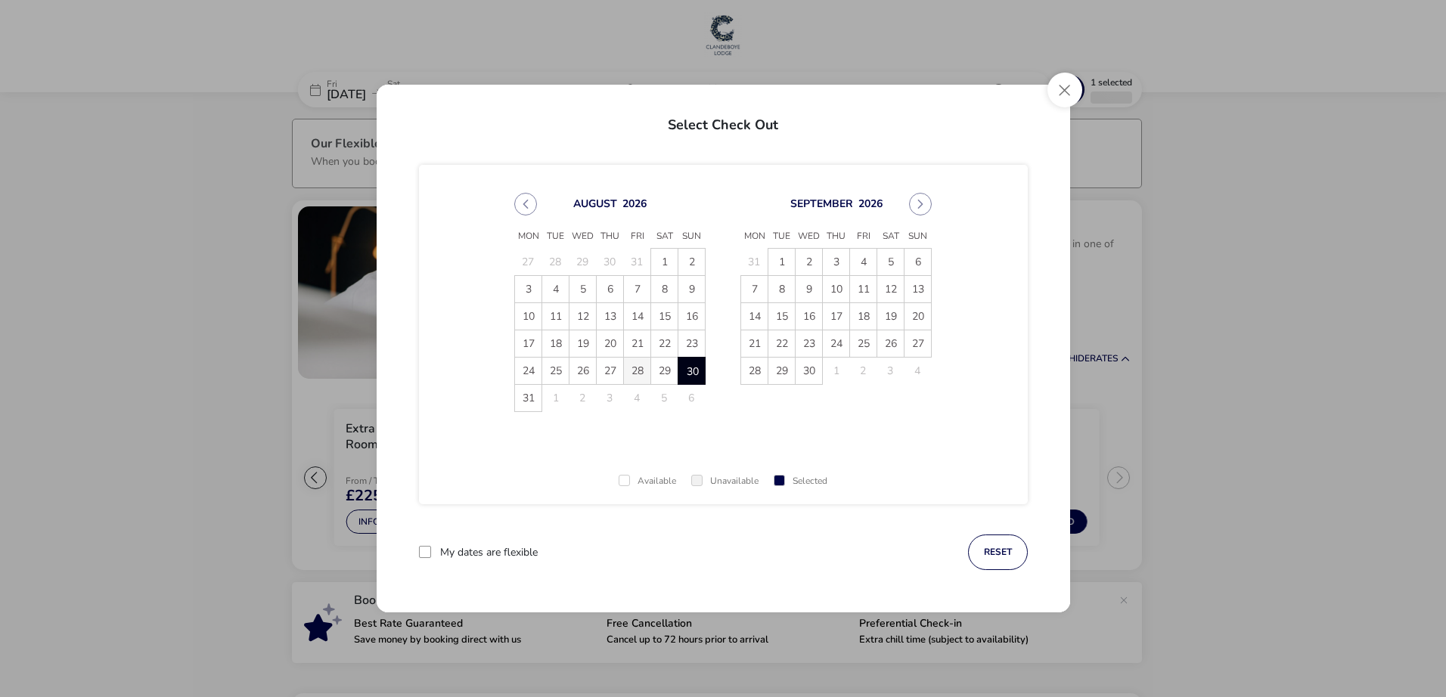
click at [644, 367] on span "28" at bounding box center [637, 371] width 26 height 26
click at [695, 376] on span "30" at bounding box center [691, 371] width 26 height 26
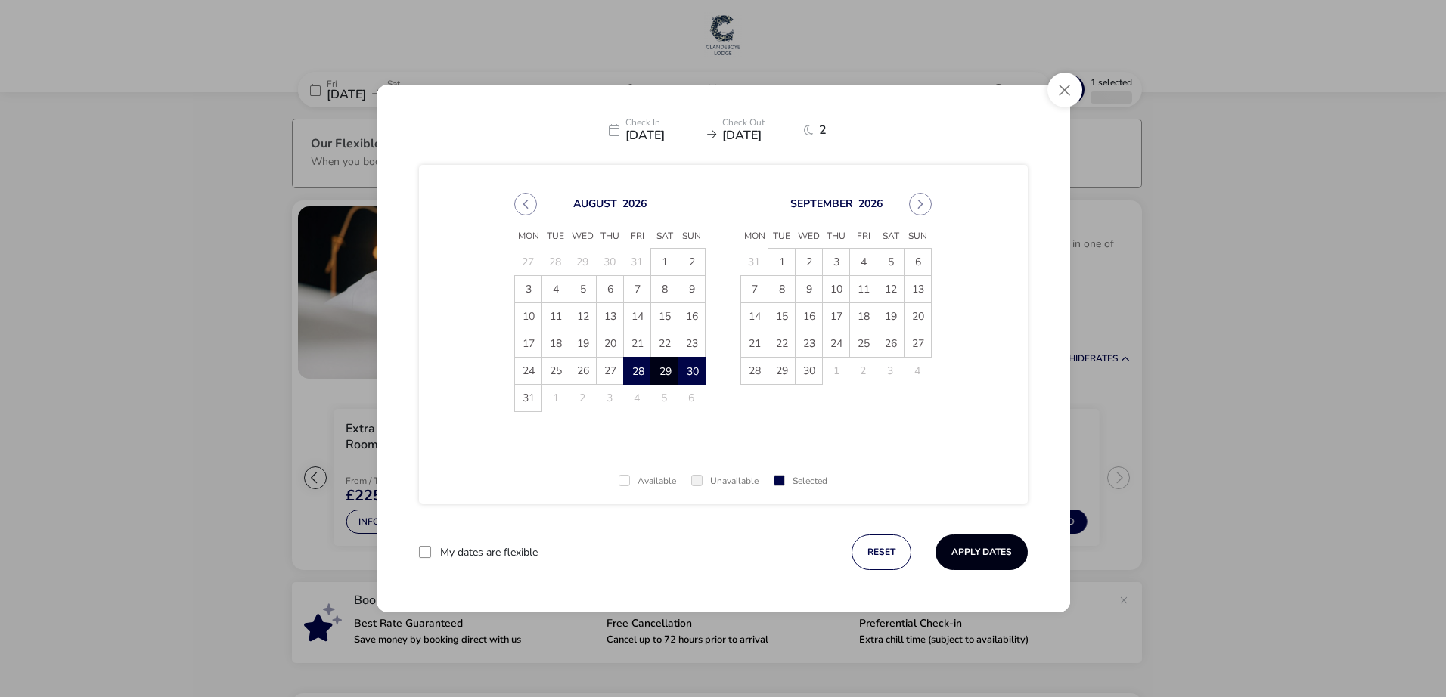
click at [981, 542] on button "Apply Dates" at bounding box center [982, 553] width 92 height 36
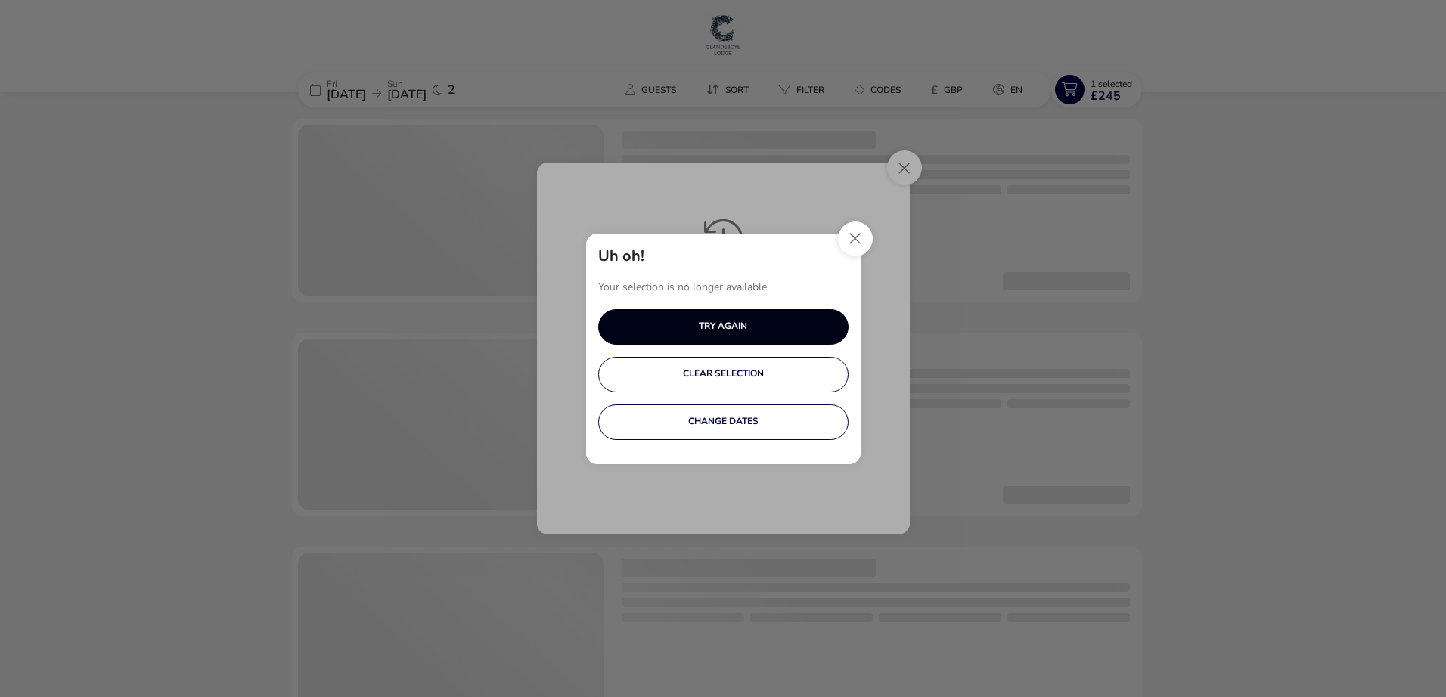
click at [722, 329] on button "TRY AGAIN" at bounding box center [723, 327] width 250 height 36
click at [857, 234] on button "Close" at bounding box center [855, 239] width 35 height 35
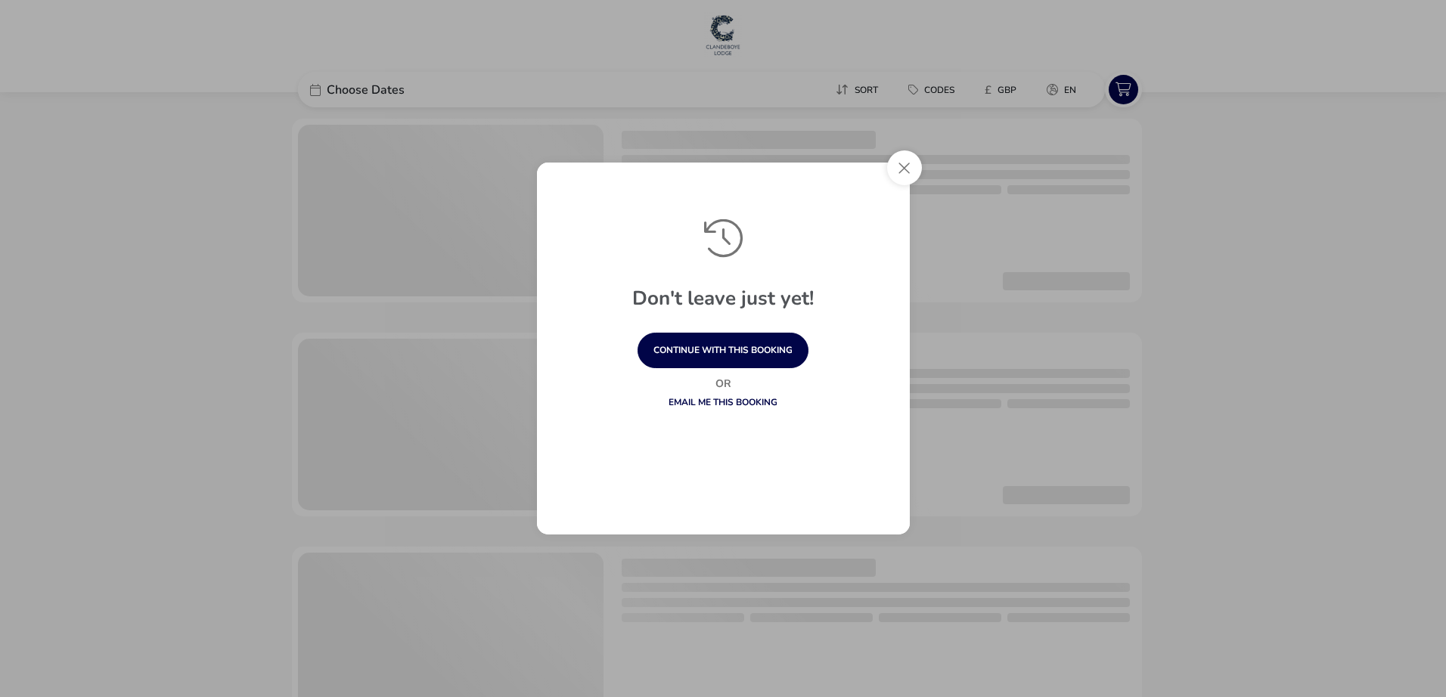
click at [905, 168] on button "Close" at bounding box center [904, 168] width 35 height 35
